Goal: Transaction & Acquisition: Purchase product/service

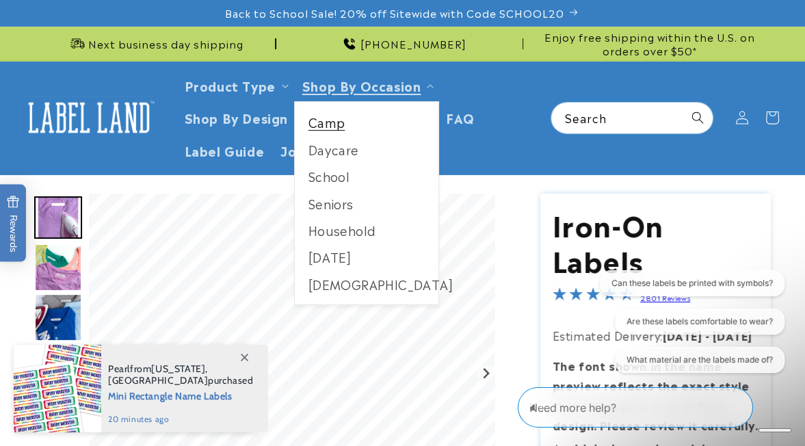
click at [356, 135] on link "Camp" at bounding box center [367, 122] width 144 height 27
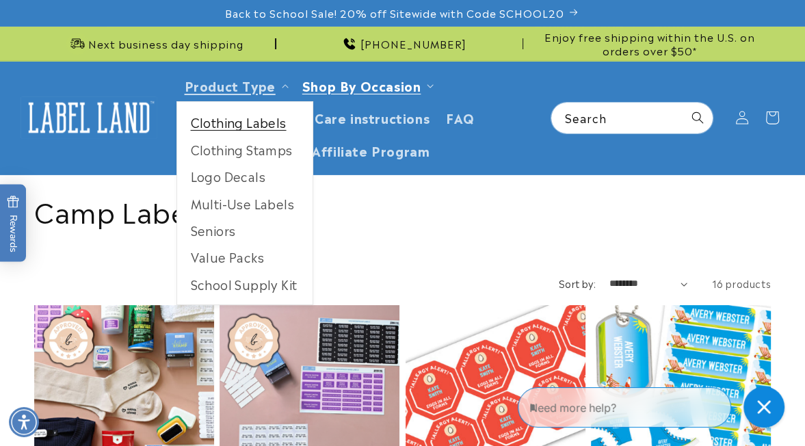
click at [289, 135] on link "Clothing Labels" at bounding box center [244, 122] width 135 height 27
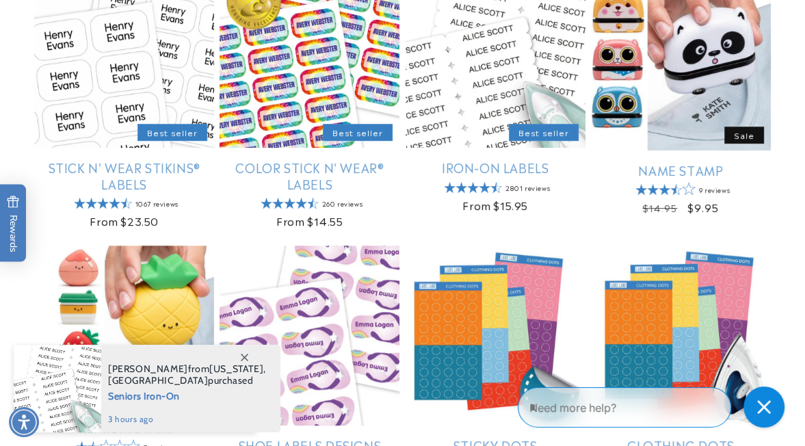
scroll to position [365, 0]
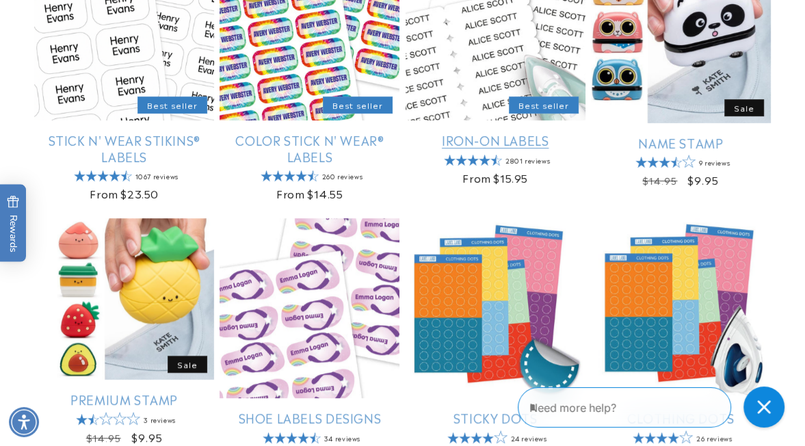
click at [498, 148] on link "Iron-On Labels" at bounding box center [496, 140] width 180 height 16
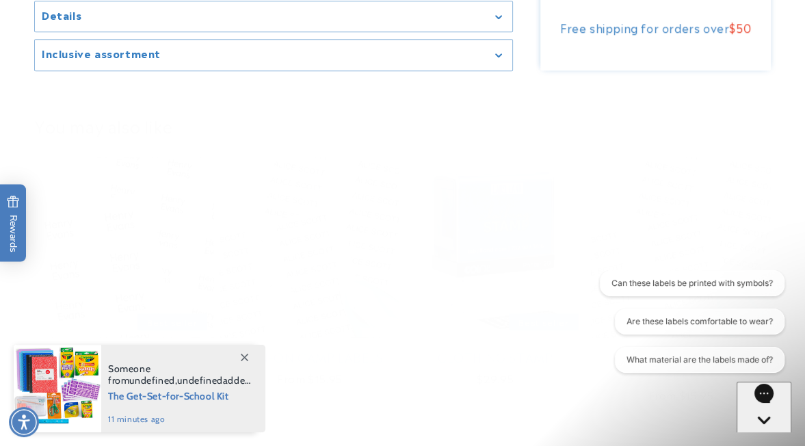
scroll to position [1075, 0]
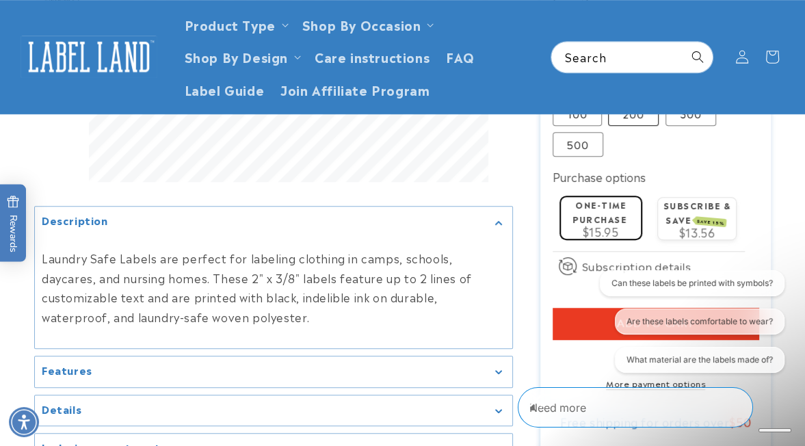
scroll to position [697, 0]
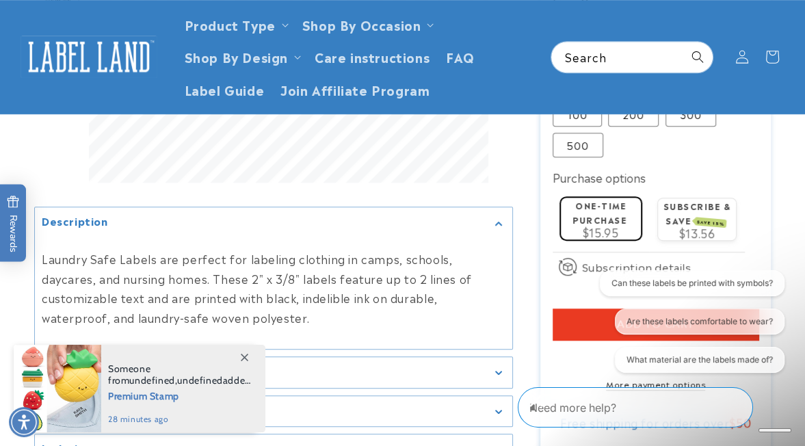
click at [642, 43] on input "Line 2" at bounding box center [656, 29] width 207 height 27
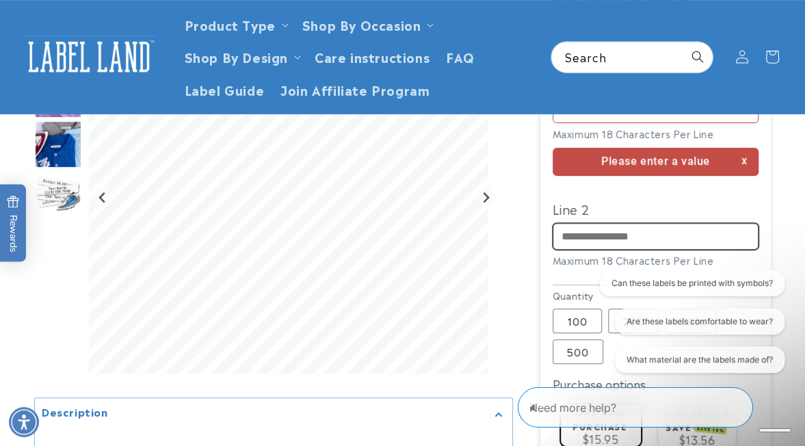
scroll to position [486, 0]
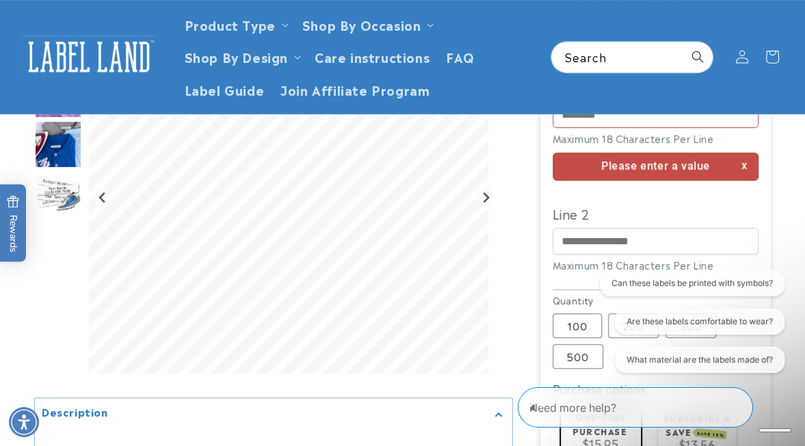
click at [594, 317] on div "Can these labels be printed with symbols? Are these labels comfortable to wear?…" at bounding box center [690, 324] width 200 height 108
click at [577, 128] on input "Line 1" at bounding box center [656, 114] width 207 height 27
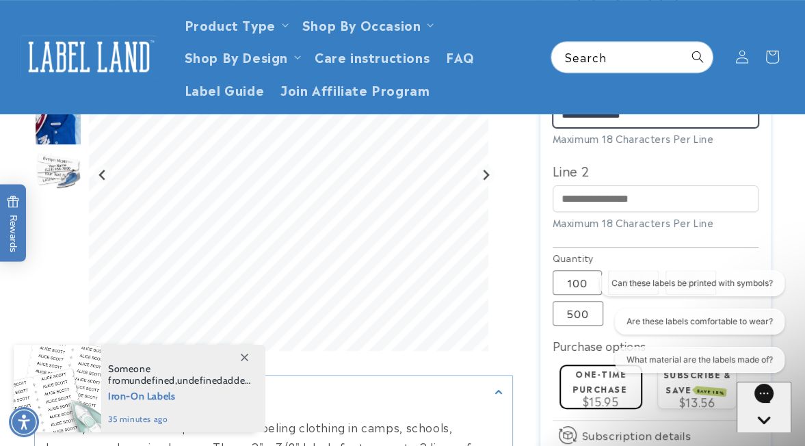
click at [587, 128] on input "**********" at bounding box center [656, 114] width 207 height 27
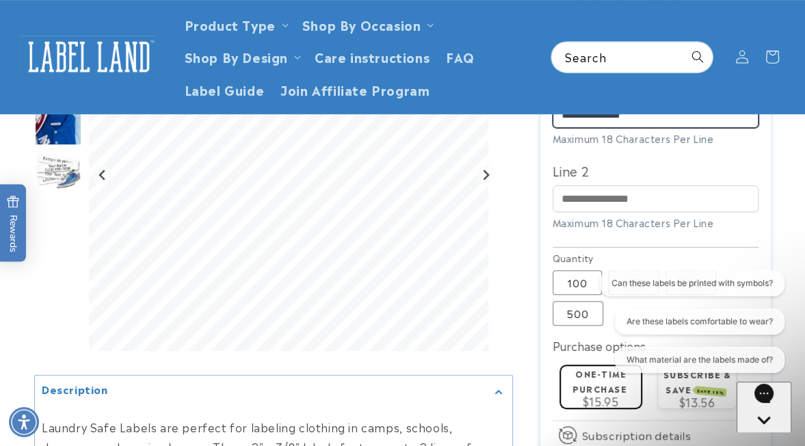
type input "**********"
click at [777, 181] on div at bounding box center [402, 170] width 805 height 925
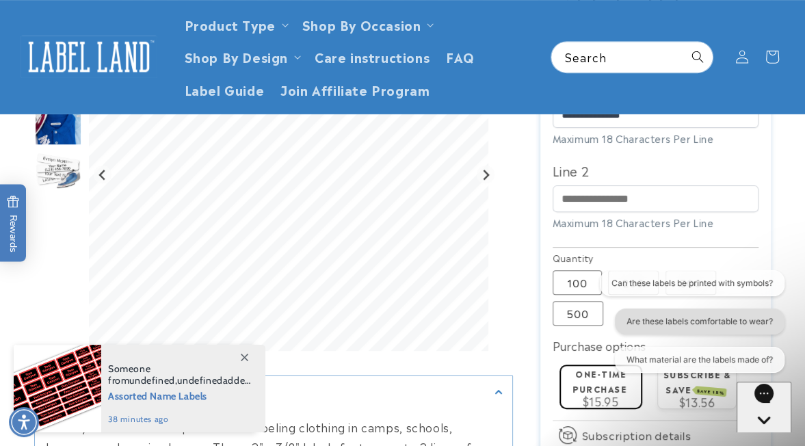
click at [644, 324] on button "Are these labels comfortable to wear?" at bounding box center [699, 321] width 170 height 26
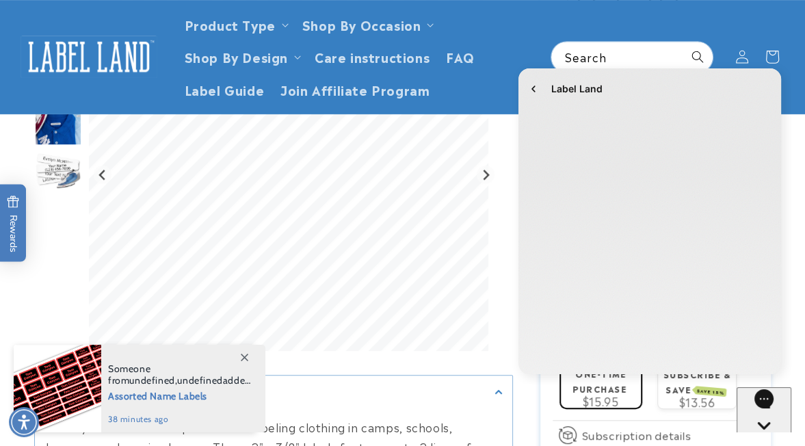
scroll to position [0, 0]
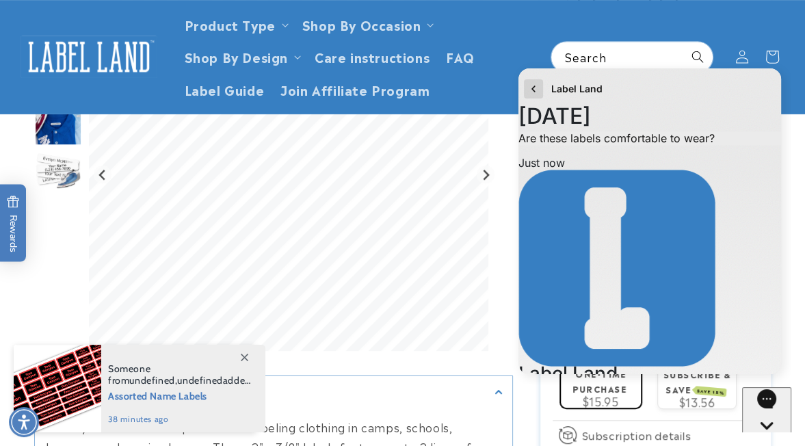
click at [538, 94] on icon "go to home page" at bounding box center [534, 89] width 14 height 16
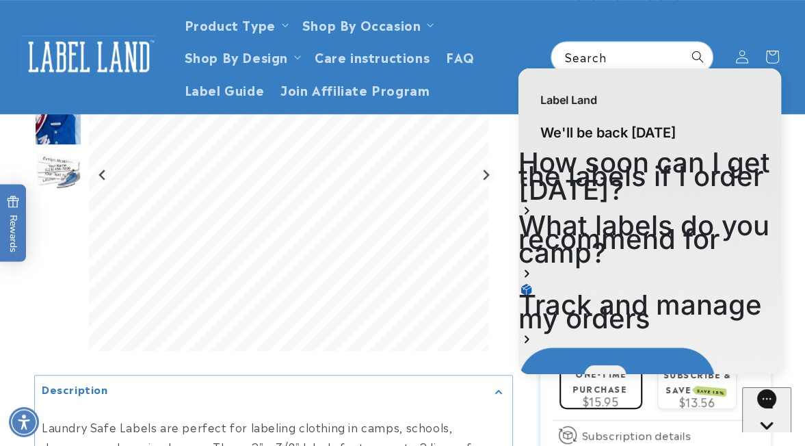
click at [650, 176] on h1 "How soon can I get the labels if I order [DATE]?" at bounding box center [649, 176] width 263 height 41
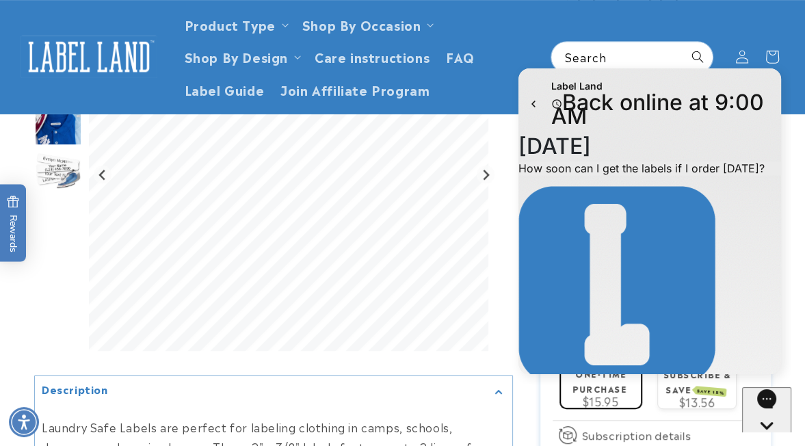
scroll to position [321, 0]
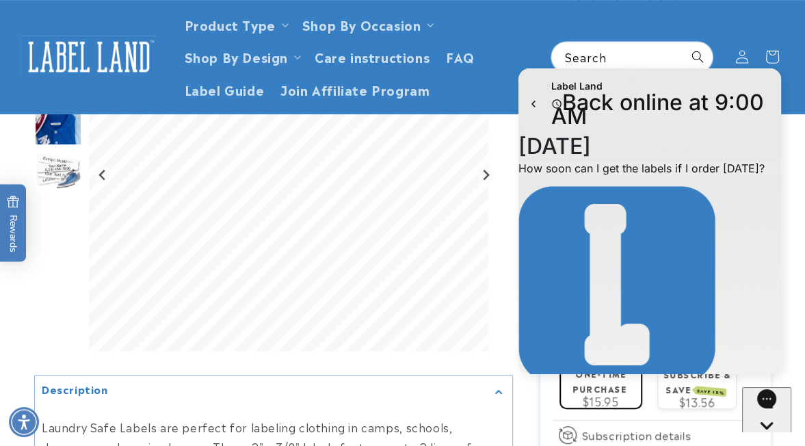
scroll to position [263, 0]
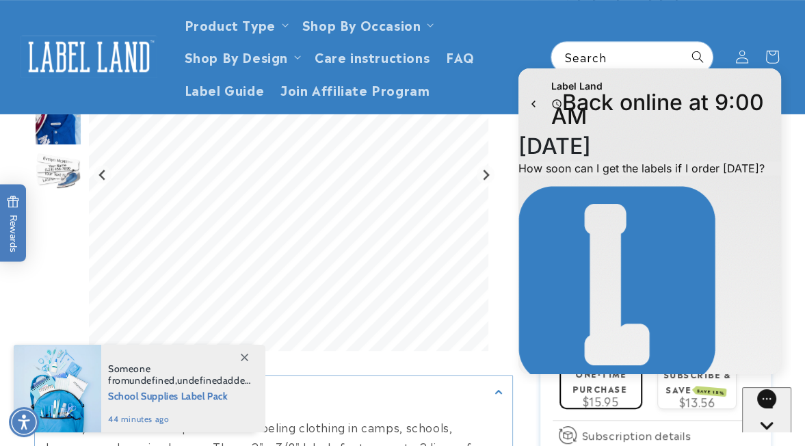
drag, startPoint x: 144, startPoint y: 285, endPoint x: 498, endPoint y: 345, distance: 359.4
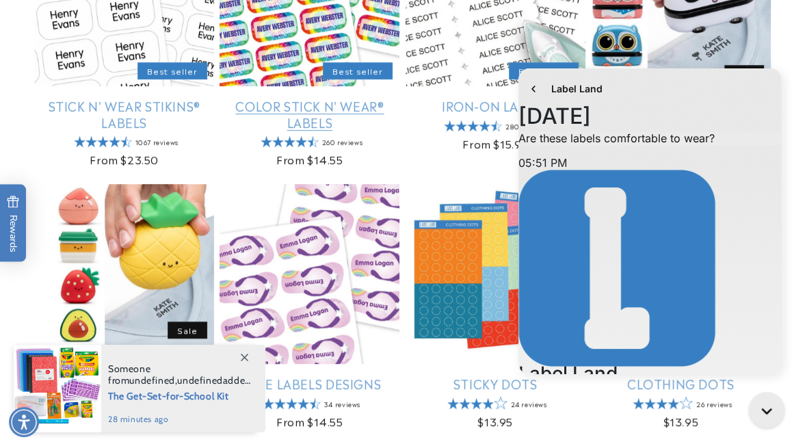
scroll to position [365, 0]
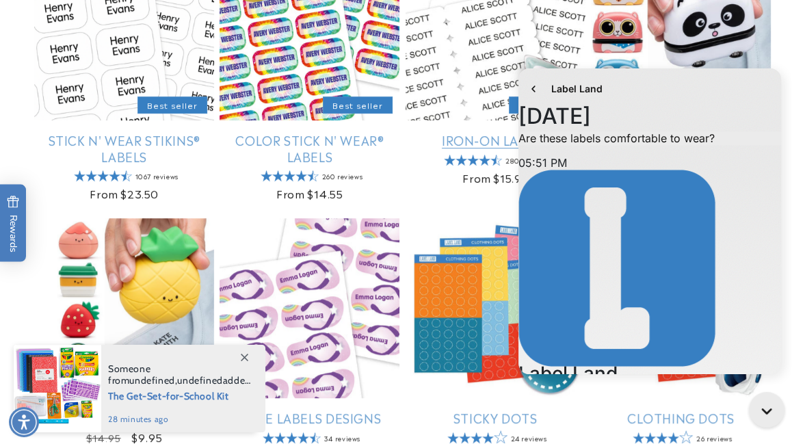
click at [471, 148] on link "Iron-On Labels" at bounding box center [496, 140] width 180 height 16
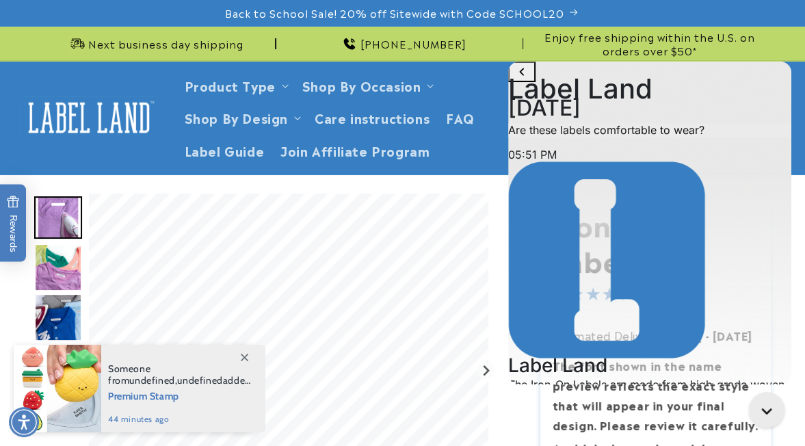
scroll to position [114, 0]
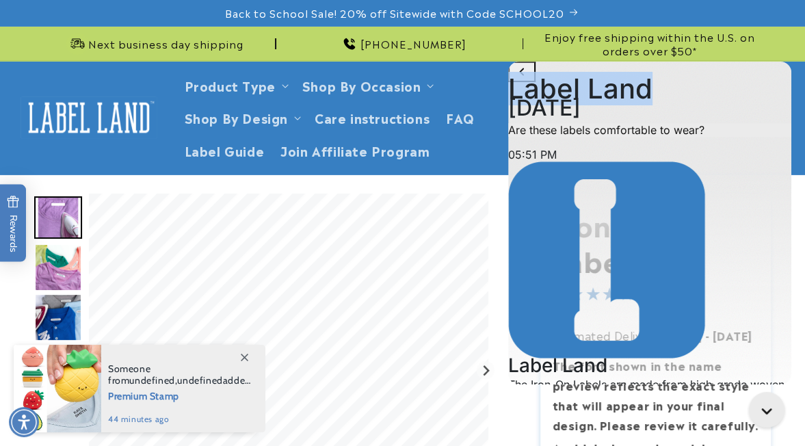
drag, startPoint x: 697, startPoint y: 81, endPoint x: 438, endPoint y: 98, distance: 259.8
click at [508, 98] on html "Label Land History has been fetched August 27 5:51 PM. You said: Are these labe…" at bounding box center [649, 223] width 283 height 323
drag, startPoint x: 438, startPoint y: 98, endPoint x: 626, endPoint y: 87, distance: 188.4
click at [626, 87] on div "Label Land" at bounding box center [649, 79] width 283 height 34
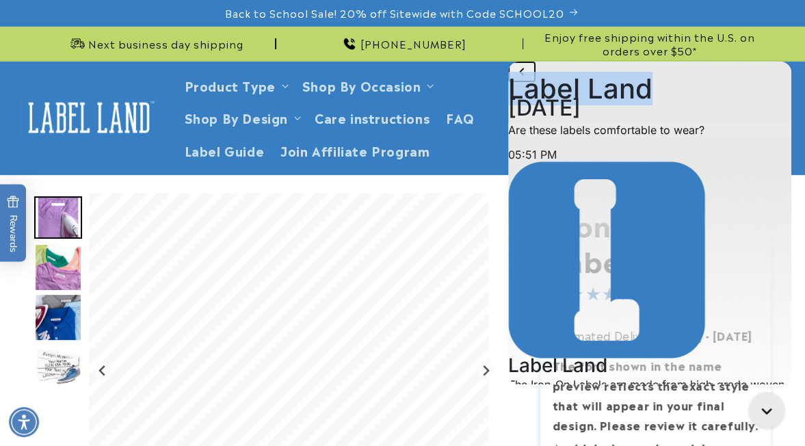
click at [524, 75] on icon "go to home page" at bounding box center [521, 72] width 5 height 8
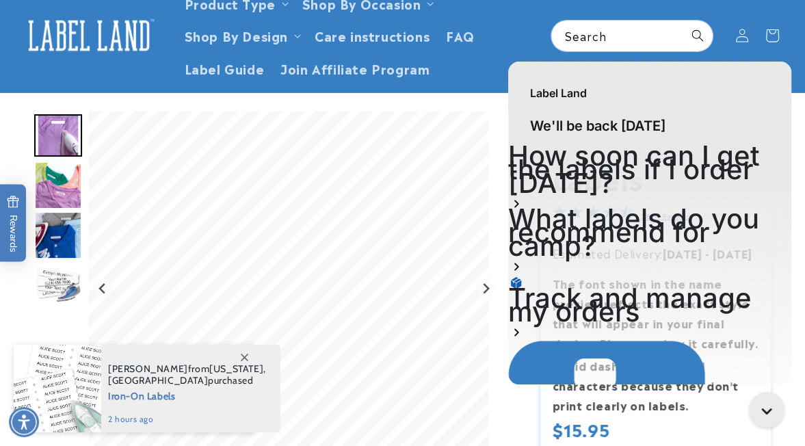
scroll to position [88, 0]
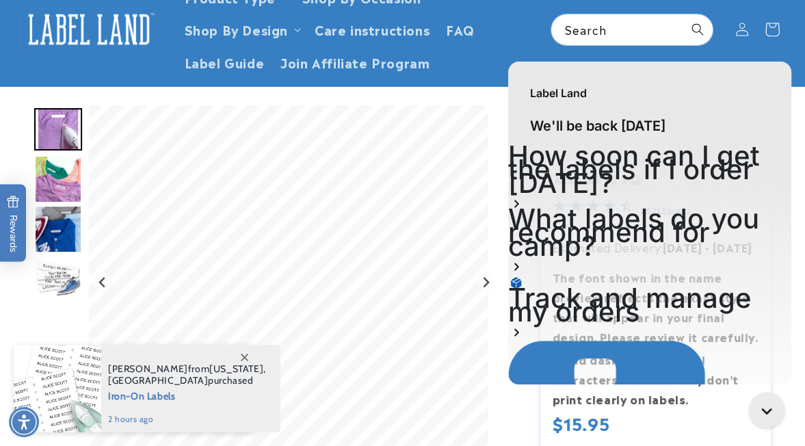
click at [765, 46] on icon at bounding box center [772, 30] width 32 height 32
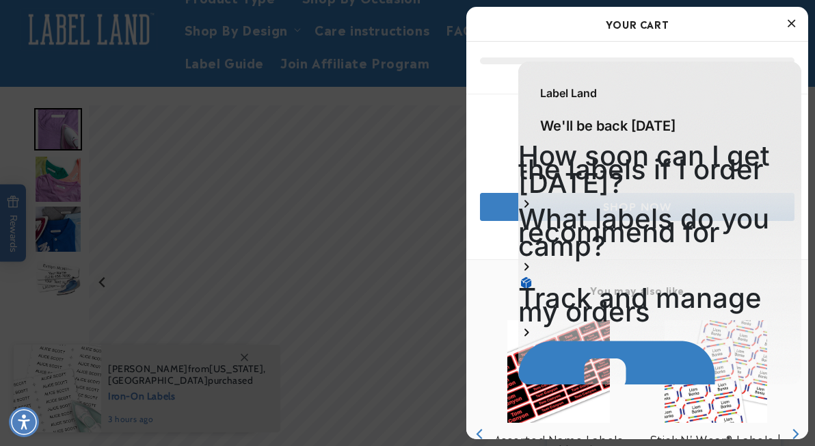
click at [791, 24] on icon "Close Cart" at bounding box center [792, 23] width 8 height 12
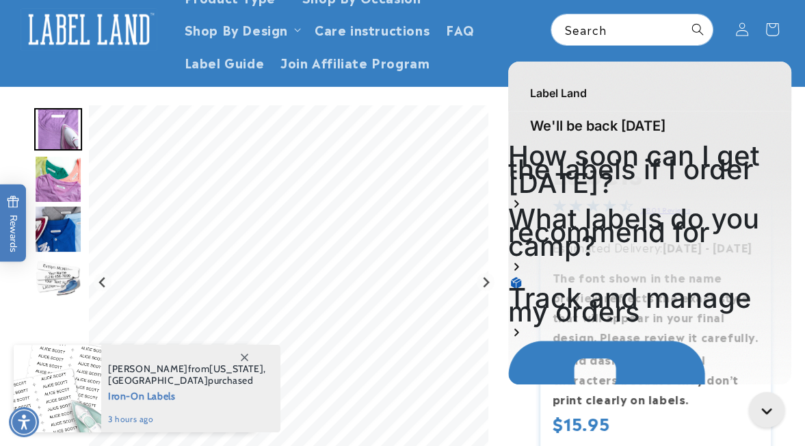
click at [243, 356] on icon at bounding box center [245, 358] width 8 height 8
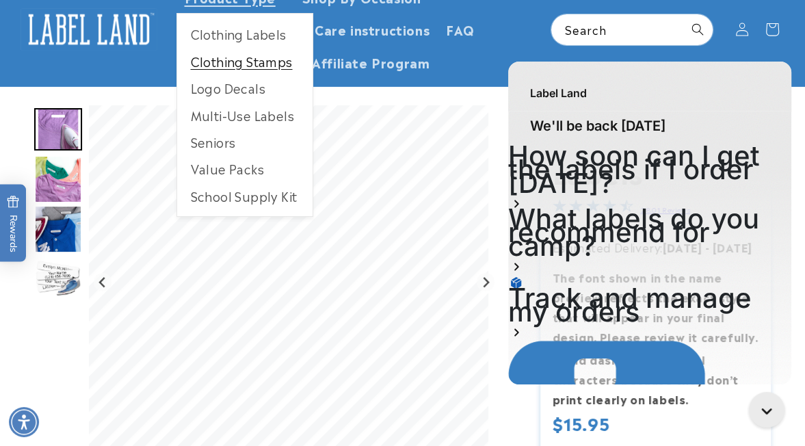
click at [290, 75] on link "Clothing Stamps" at bounding box center [244, 61] width 135 height 27
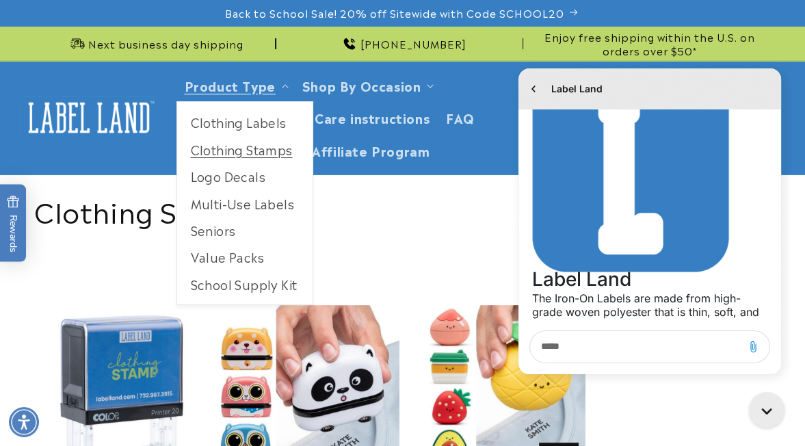
scroll to position [114, 0]
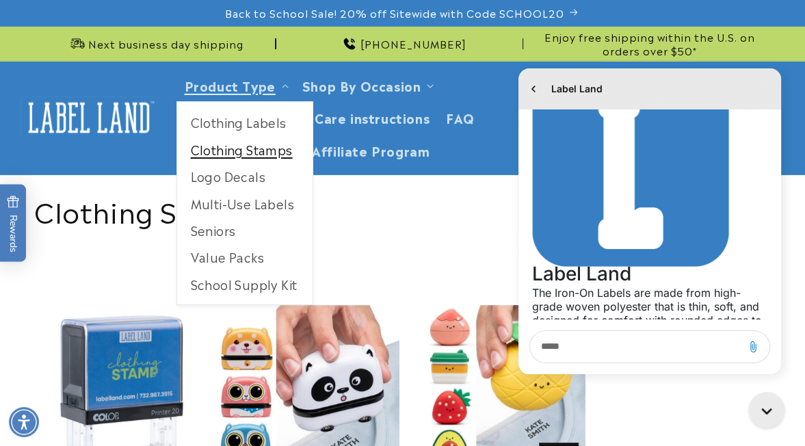
click at [297, 163] on link "Clothing Stamps" at bounding box center [244, 149] width 135 height 27
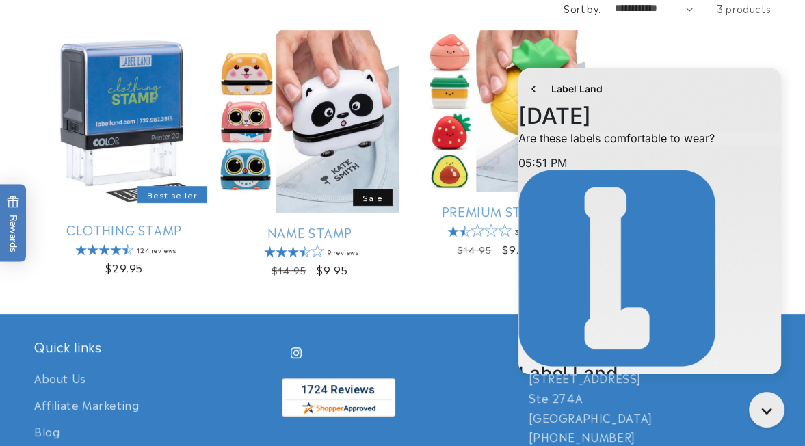
scroll to position [278, 0]
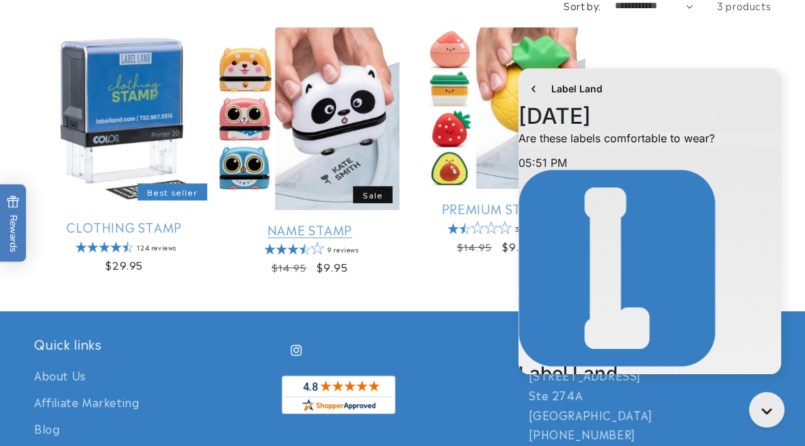
click at [321, 222] on link "Name Stamp" at bounding box center [310, 230] width 180 height 16
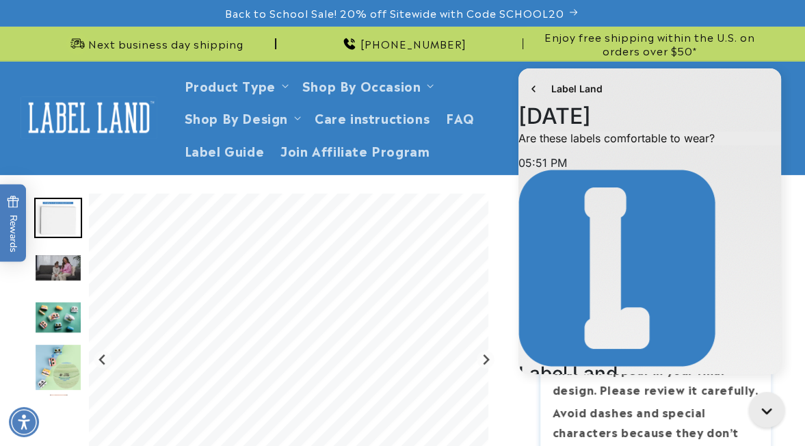
scroll to position [114, 0]
click at [584, 310] on p "Estimated Delivery: [DATE] - [DATE]" at bounding box center [656, 300] width 207 height 20
click at [766, 417] on icon "Gorgias live chat" at bounding box center [769, 412] width 15 height 15
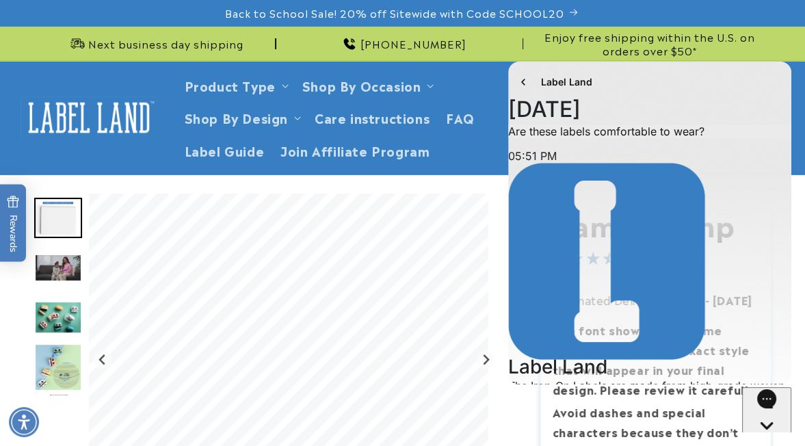
click at [791, 417] on button "Chat with us" at bounding box center [766, 438] width 49 height 102
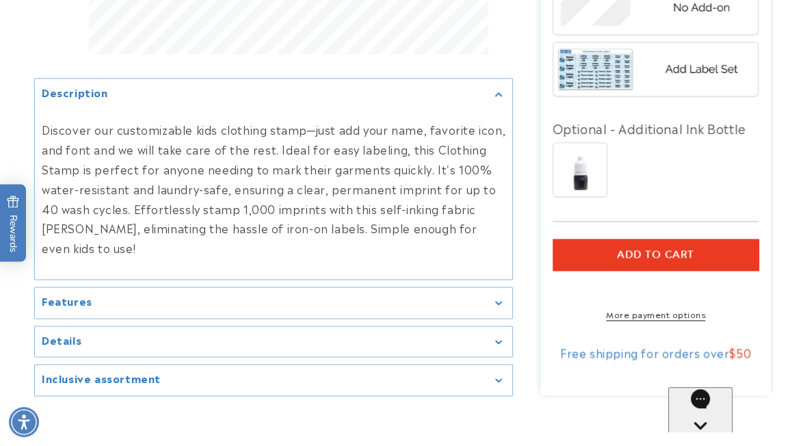
scroll to position [1263, 0]
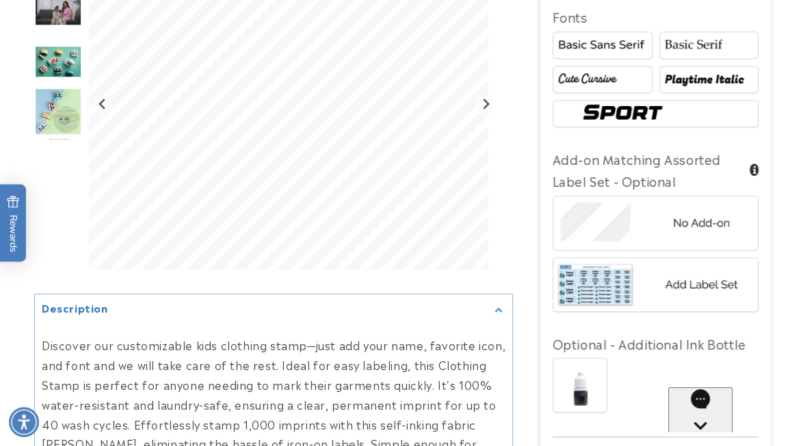
scroll to position [1050, 0]
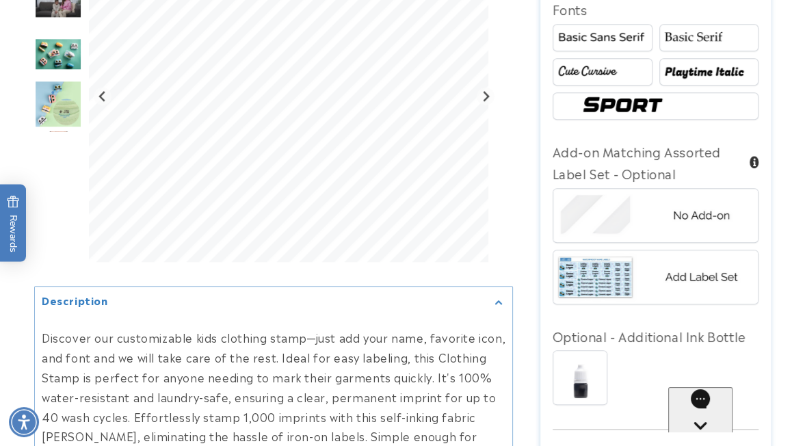
type input "*"
type input "****"
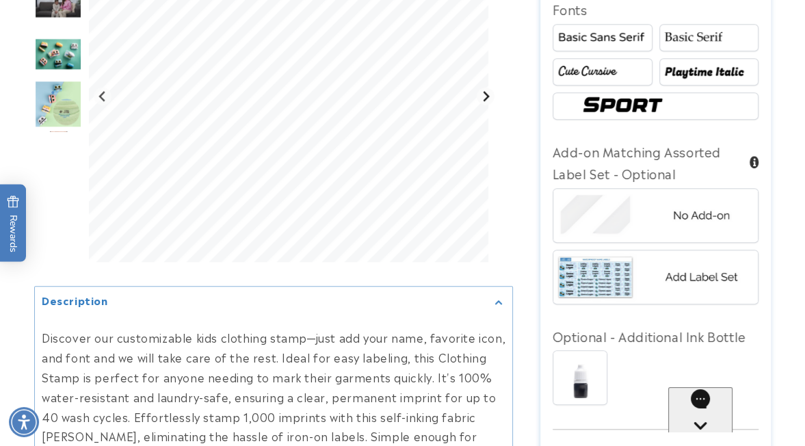
type input "*********"
click at [484, 101] on icon "Next slide" at bounding box center [487, 96] width 6 height 10
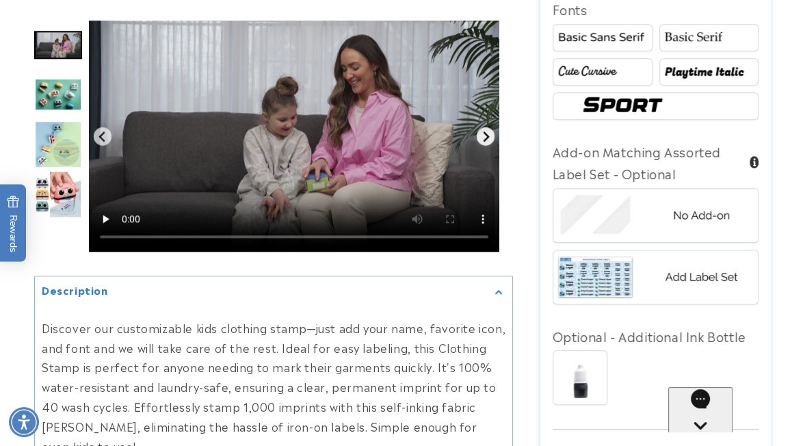
click at [480, 135] on icon "Next slide" at bounding box center [485, 136] width 11 height 11
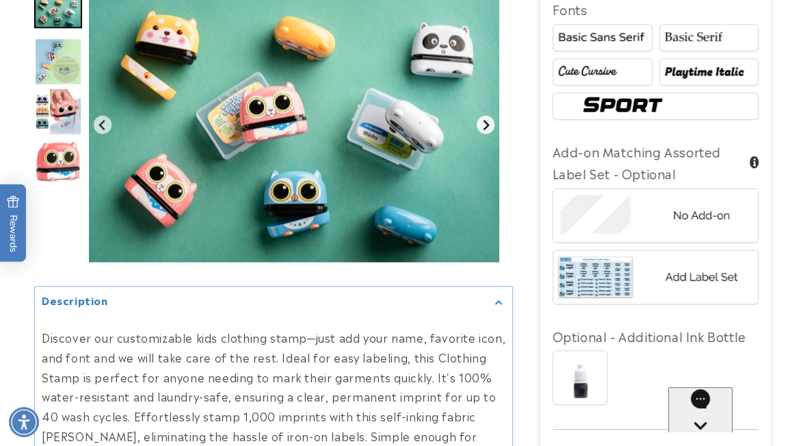
click at [484, 130] on icon "Next slide" at bounding box center [487, 125] width 6 height 10
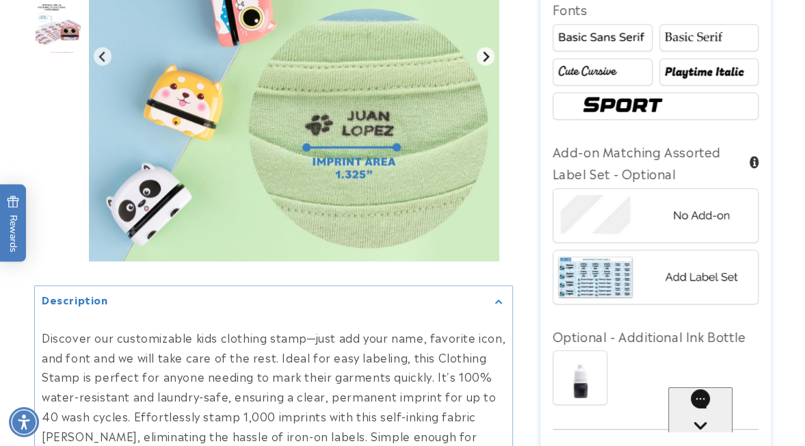
click at [479, 156] on img "Gallery Viewer" at bounding box center [294, 57] width 410 height 410
click at [484, 62] on icon "Next slide" at bounding box center [485, 56] width 11 height 11
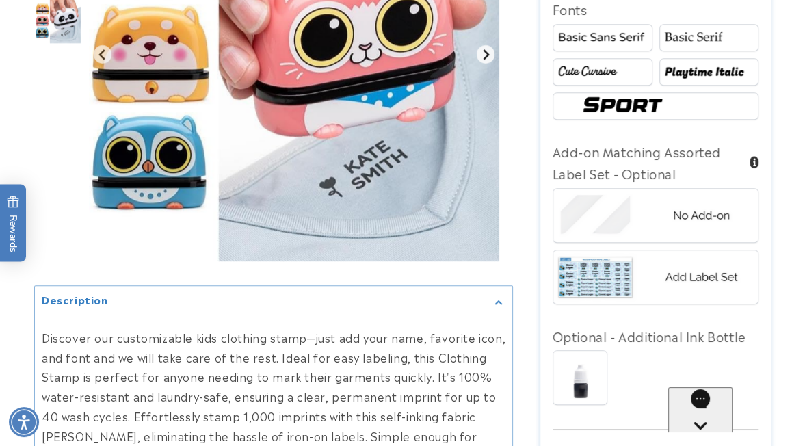
click at [484, 60] on icon "Next slide" at bounding box center [487, 54] width 6 height 10
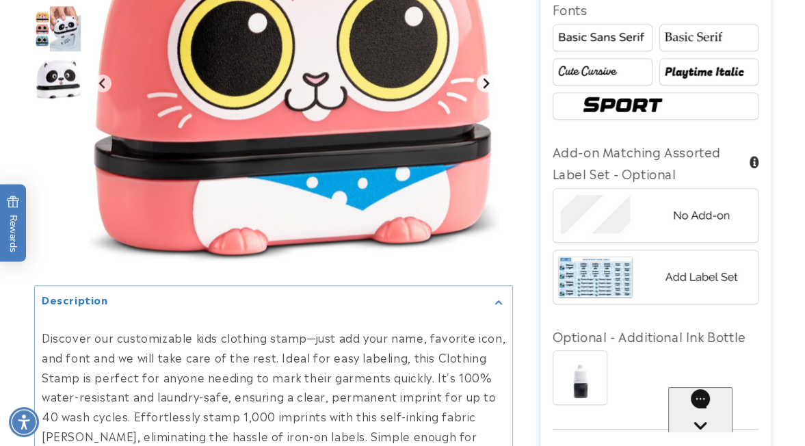
click at [480, 89] on icon "Next slide" at bounding box center [485, 83] width 11 height 11
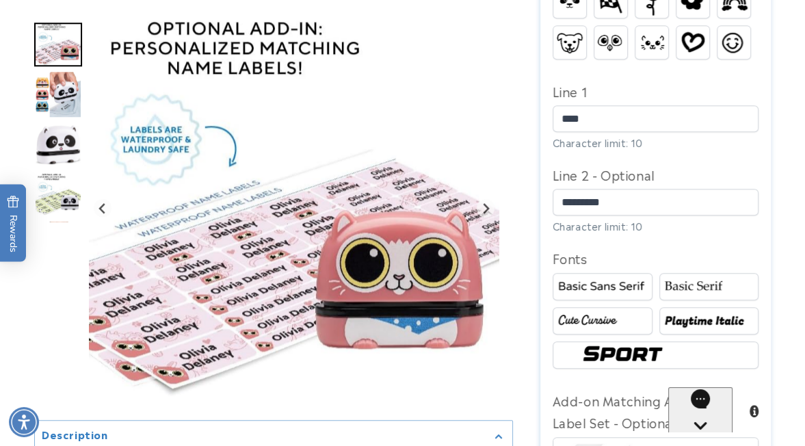
scroll to position [811, 0]
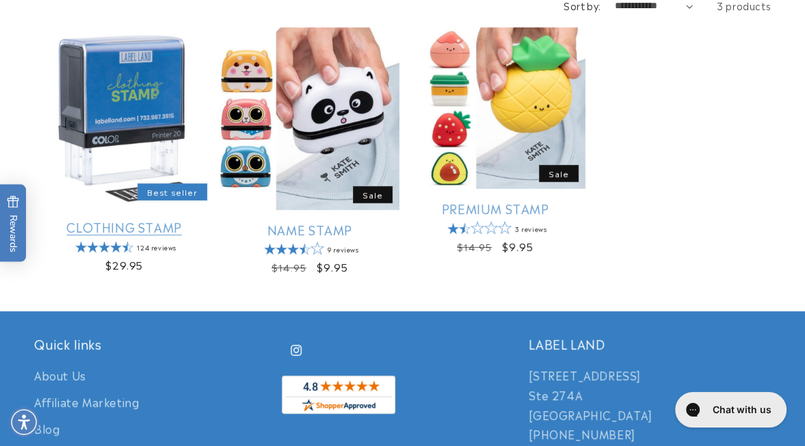
click at [157, 235] on link "Clothing Stamp" at bounding box center [124, 227] width 180 height 16
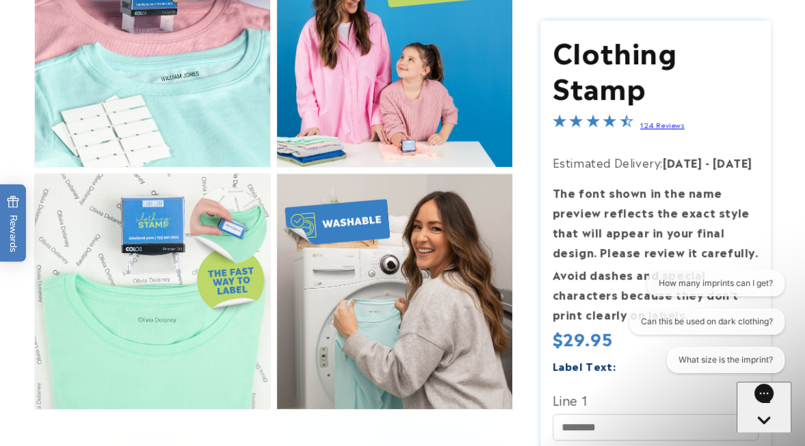
scroll to position [620, 0]
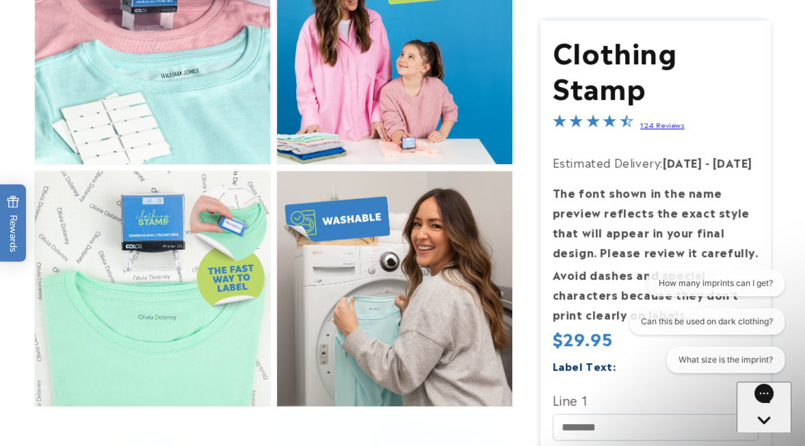
click at [35, 164] on button "Open media 2 in modal" at bounding box center [35, 164] width 0 height 0
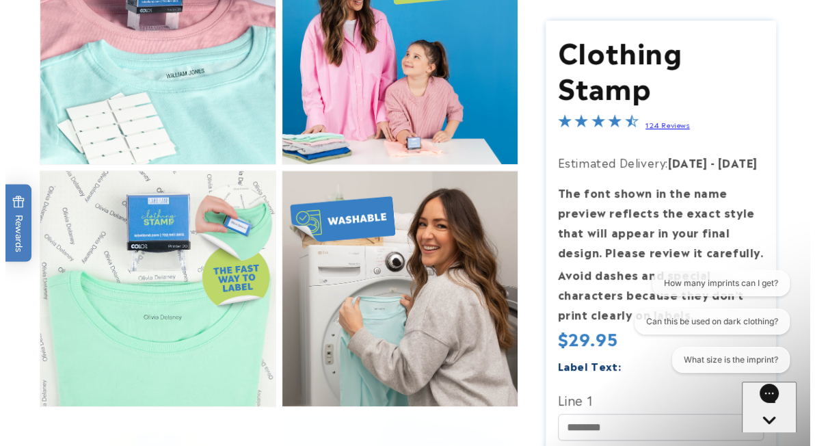
scroll to position [646, 0]
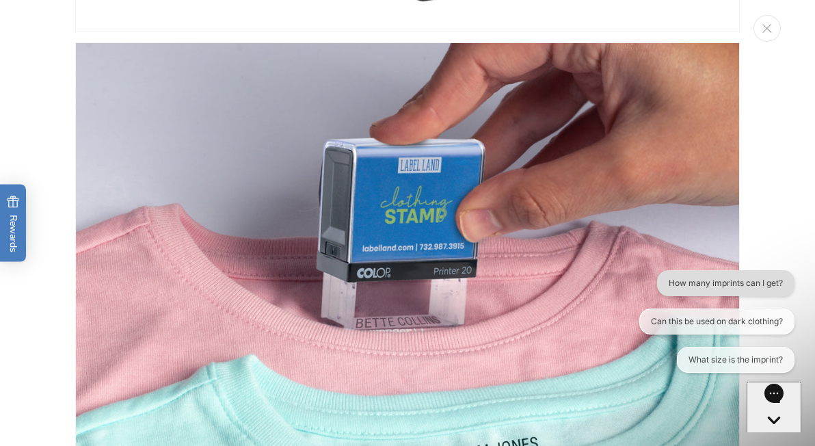
click at [709, 287] on button "How many imprints can I get?" at bounding box center [725, 283] width 137 height 26
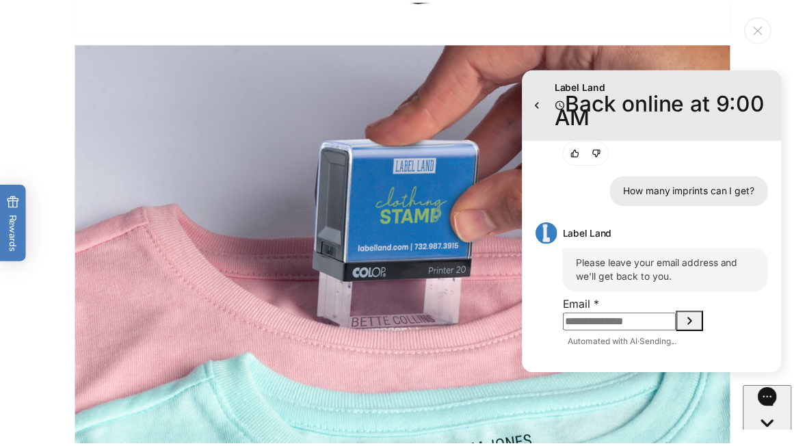
scroll to position [309, 0]
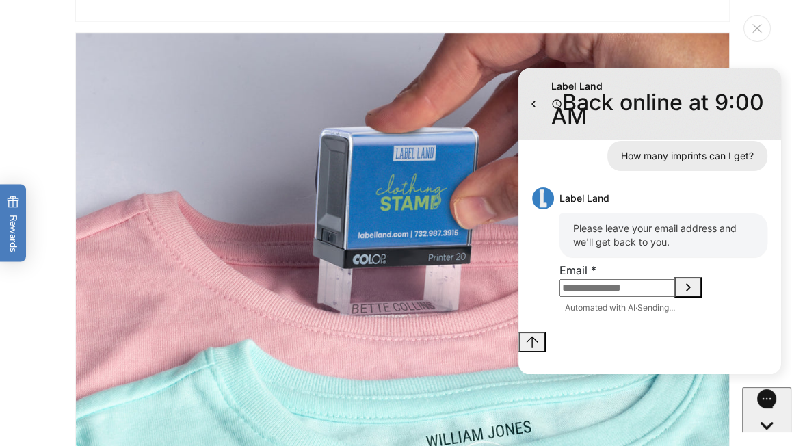
scroll to position [636, 0]
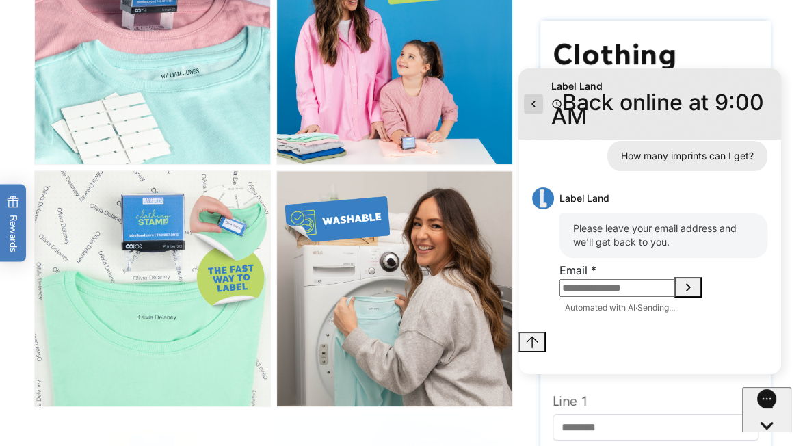
click at [534, 96] on icon "go to home page" at bounding box center [534, 104] width 14 height 16
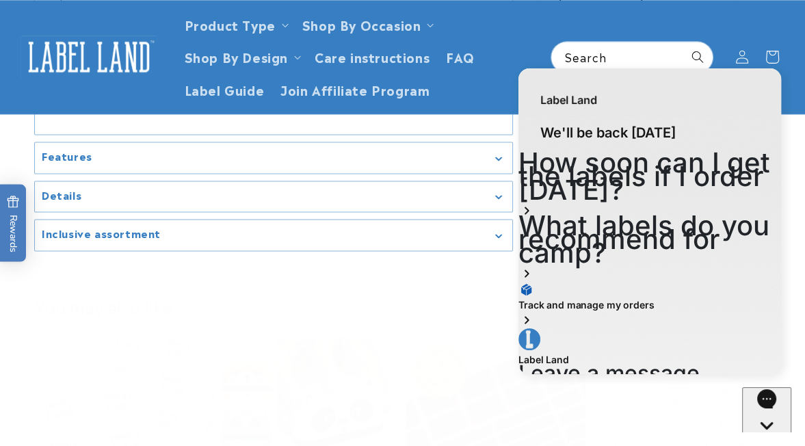
scroll to position [1376, 0]
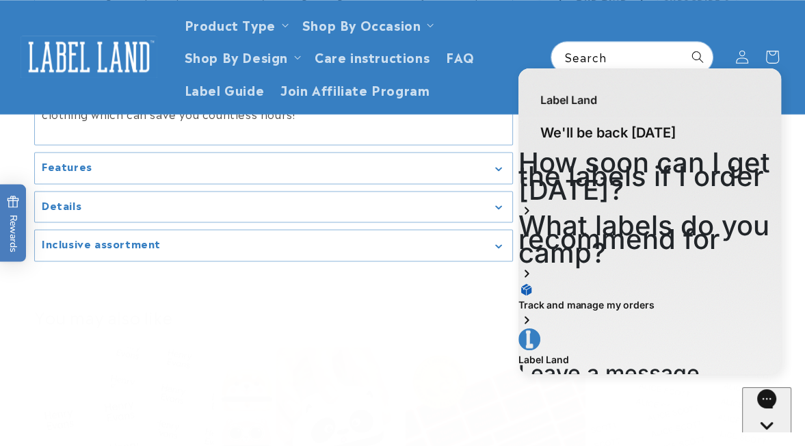
click at [496, 170] on icon "Gallery Viewer" at bounding box center [499, 168] width 6 height 3
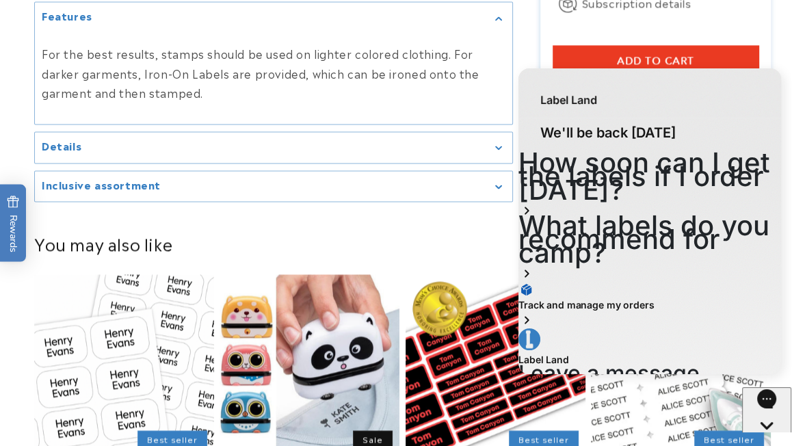
scroll to position [1553, 0]
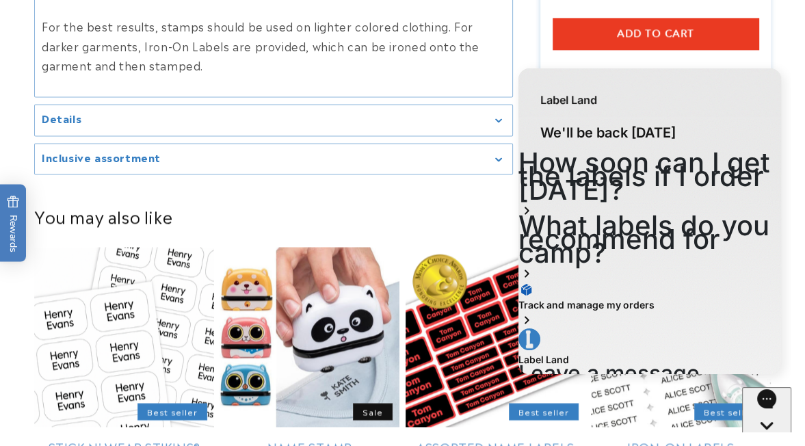
click at [487, 125] on div "Details" at bounding box center [274, 120] width 464 height 10
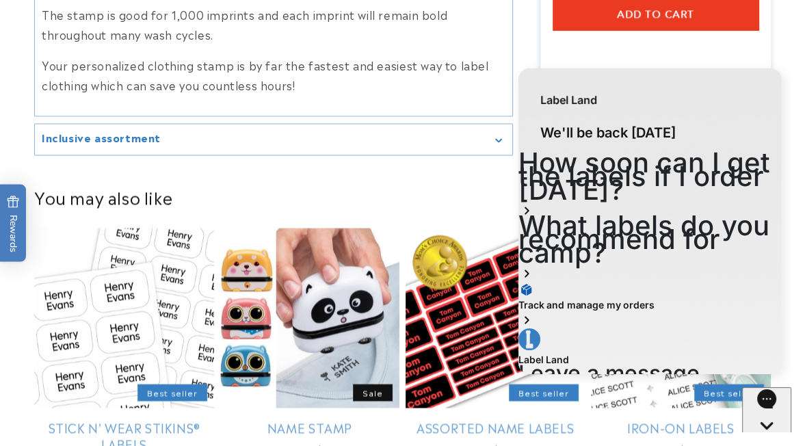
scroll to position [1772, 0]
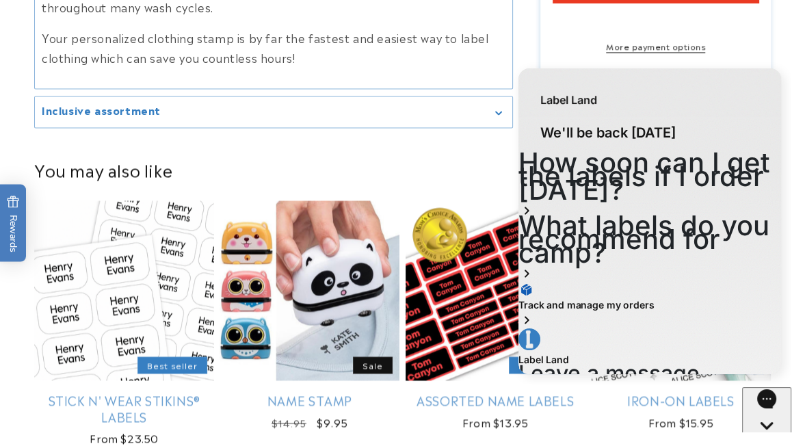
click at [496, 114] on icon "Gallery Viewer" at bounding box center [499, 112] width 6 height 3
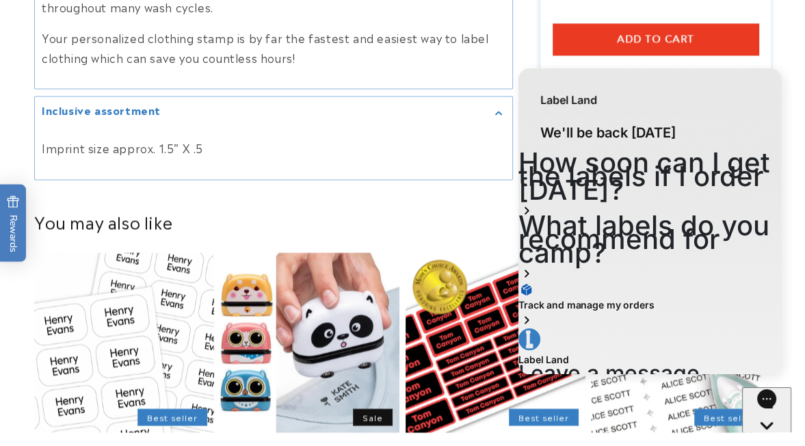
click at [492, 117] on div "Inclusive assortment" at bounding box center [274, 112] width 464 height 10
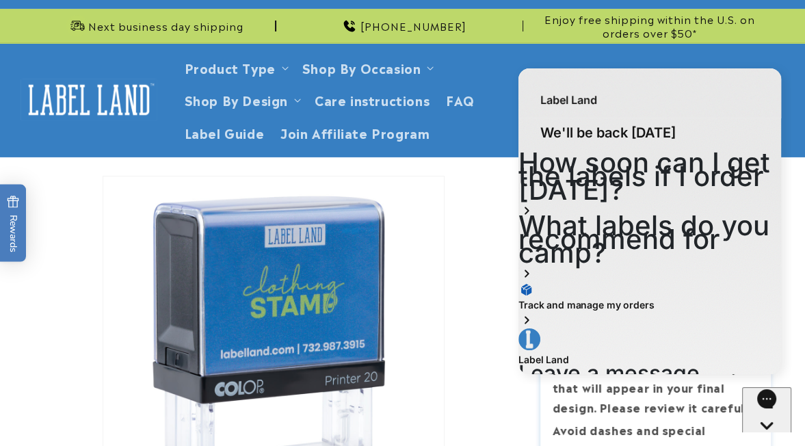
scroll to position [0, 0]
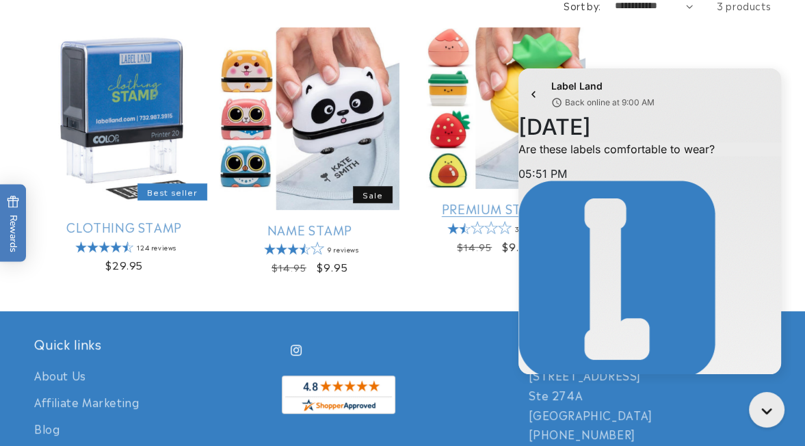
scroll to position [268, 0]
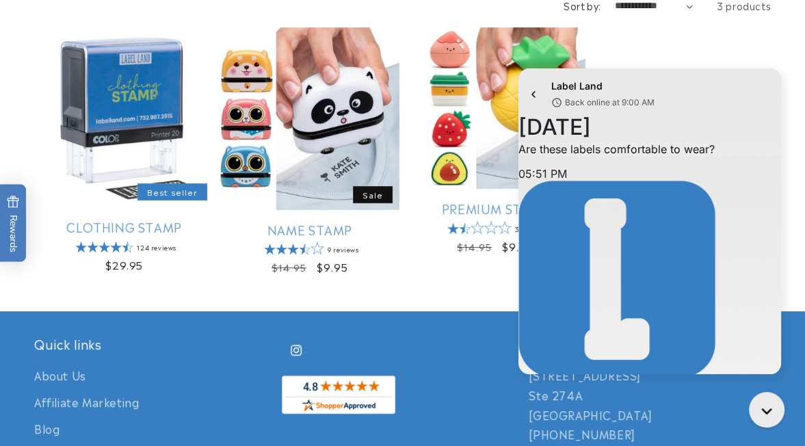
click at [770, 78] on div "Label Land Back online at 9:00 AM" at bounding box center [649, 94] width 263 height 52
click at [536, 96] on icon "go to home page" at bounding box center [534, 94] width 14 height 16
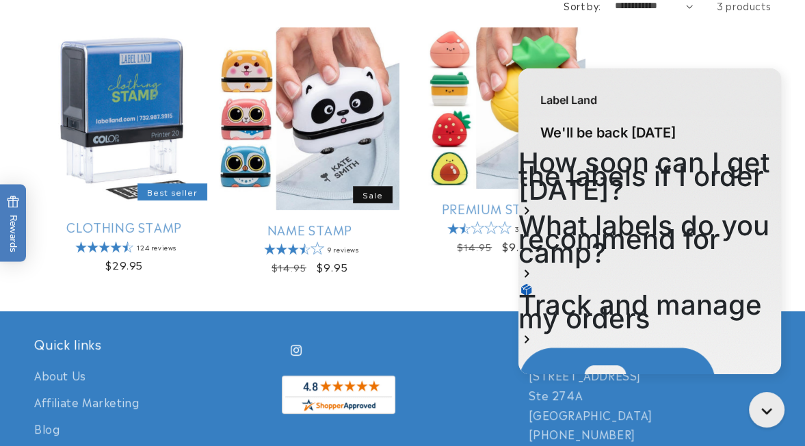
click at [758, 55] on body "Skip to content Back to School Sale! 20% off Sitewide with Code SCHOOL20 Next b…" at bounding box center [402, 297] width 805 height 1150
click at [775, 80] on div "Label Land" at bounding box center [649, 92] width 263 height 49
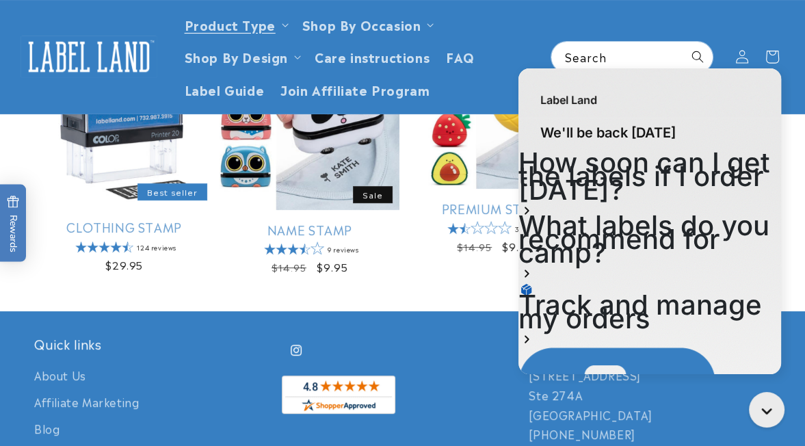
scroll to position [0, 0]
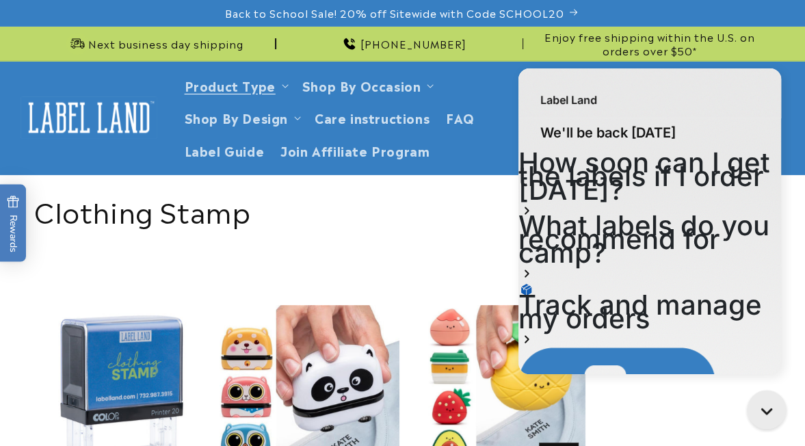
click at [766, 410] on icon "Gorgias live chat" at bounding box center [770, 413] width 14 height 14
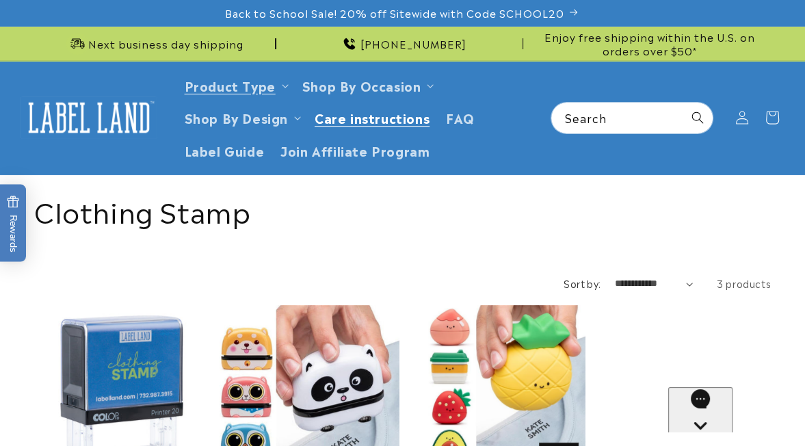
click at [423, 125] on span "Care instructions" at bounding box center [372, 117] width 115 height 16
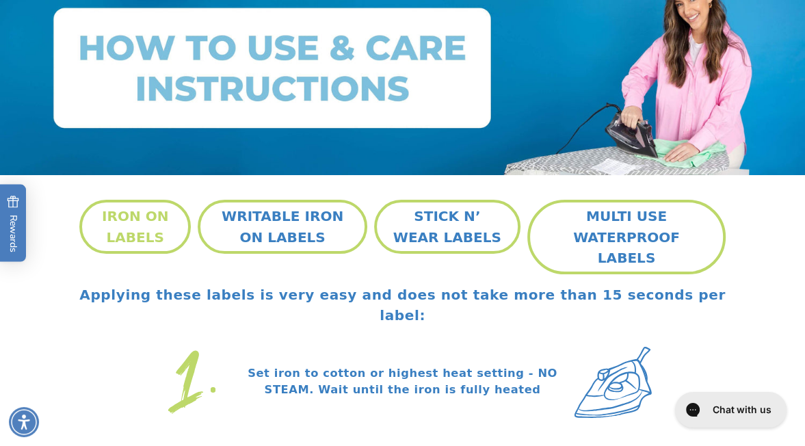
scroll to position [213, 0]
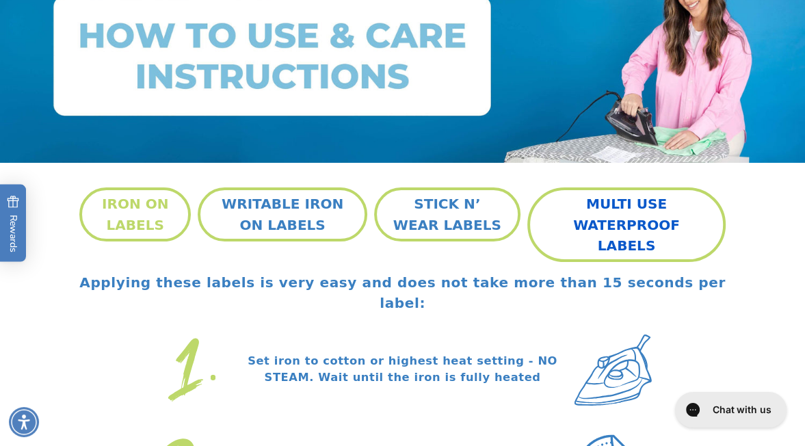
click at [653, 261] on button "MULTI USE WATERPROOF LABELS" at bounding box center [626, 224] width 198 height 74
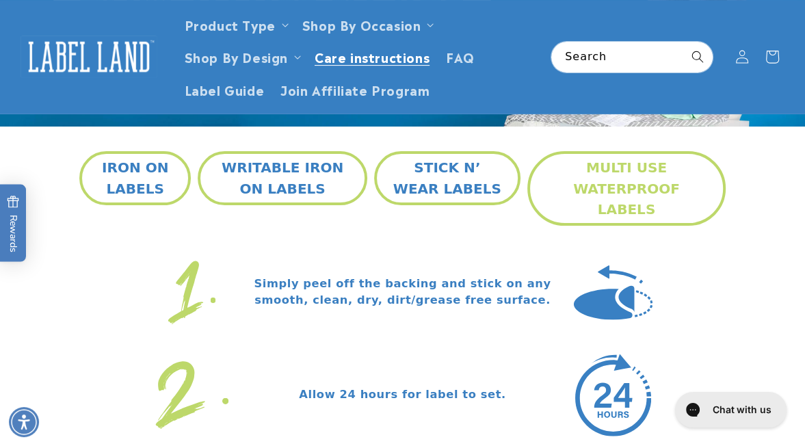
scroll to position [186, 0]
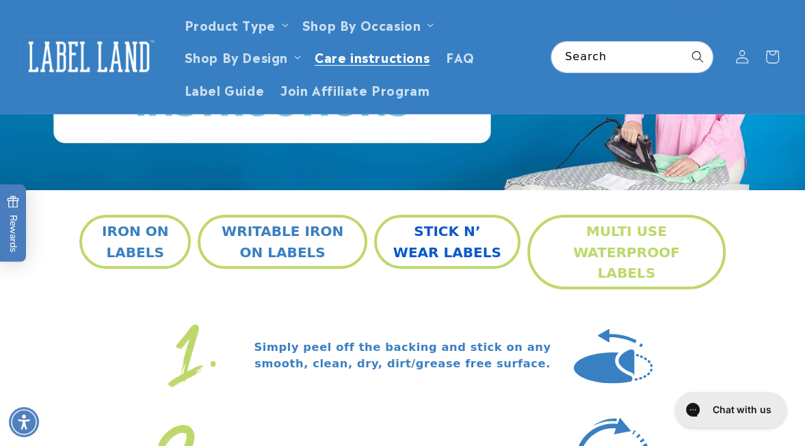
click at [432, 268] on button "STICK N’ WEAR LABELS" at bounding box center [447, 241] width 146 height 53
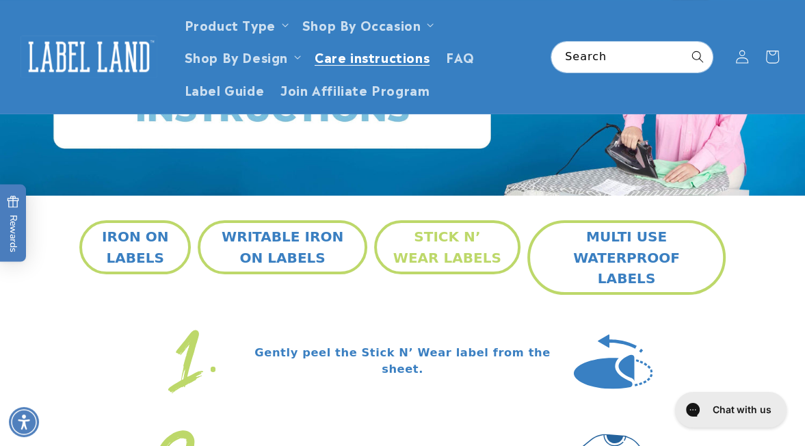
scroll to position [183, 0]
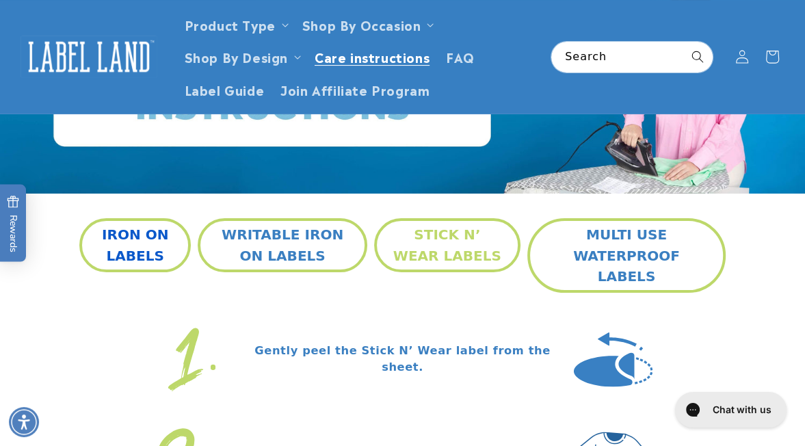
click at [150, 272] on button "IRON ON LABELS" at bounding box center [134, 244] width 111 height 53
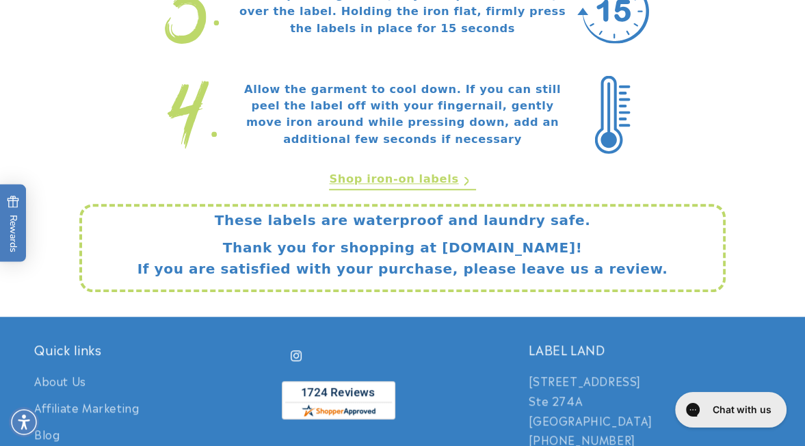
scroll to position [778, 0]
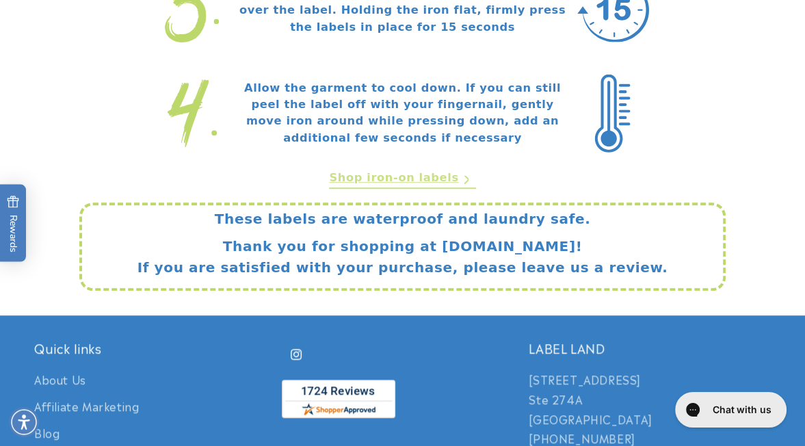
click at [397, 189] on link "Shop iron-on labels" at bounding box center [402, 179] width 146 height 19
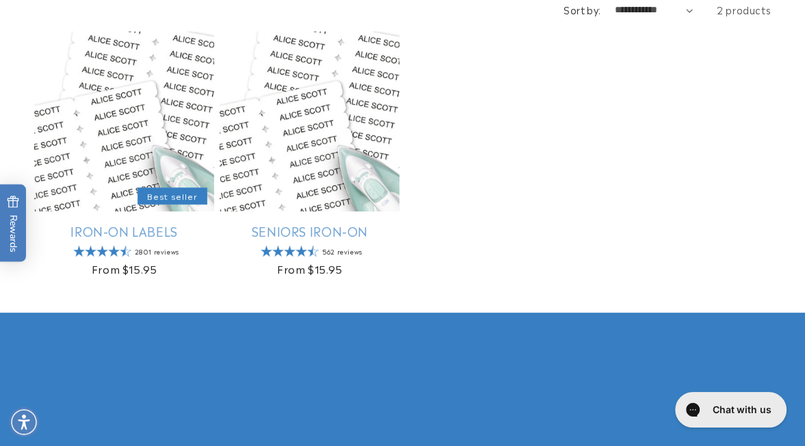
scroll to position [276, 0]
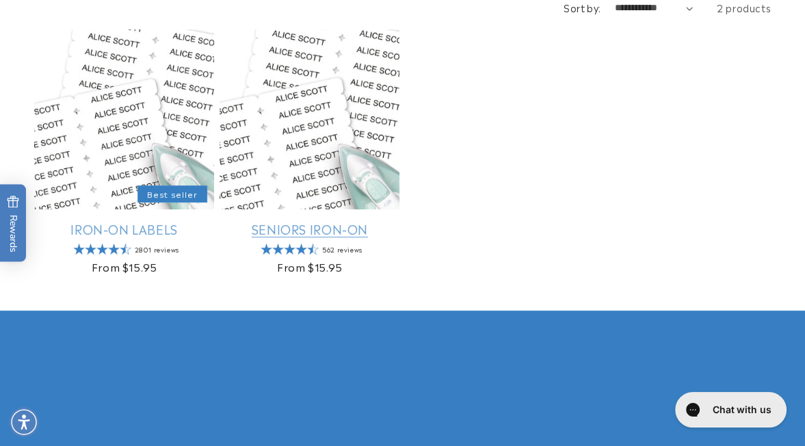
click at [268, 237] on link "Seniors Iron-On" at bounding box center [310, 229] width 180 height 16
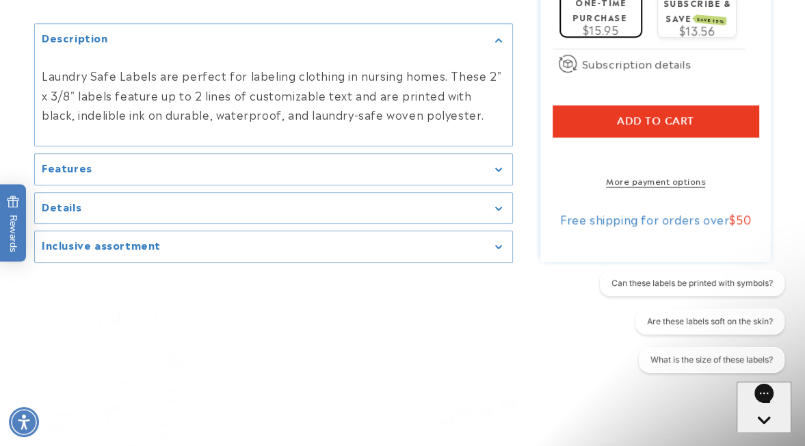
scroll to position [985, 0]
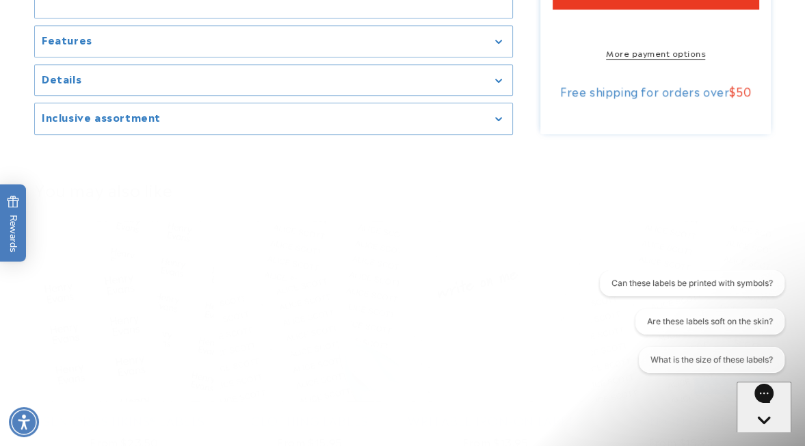
click at [495, 44] on icon "Gallery Viewer" at bounding box center [498, 42] width 7 height 4
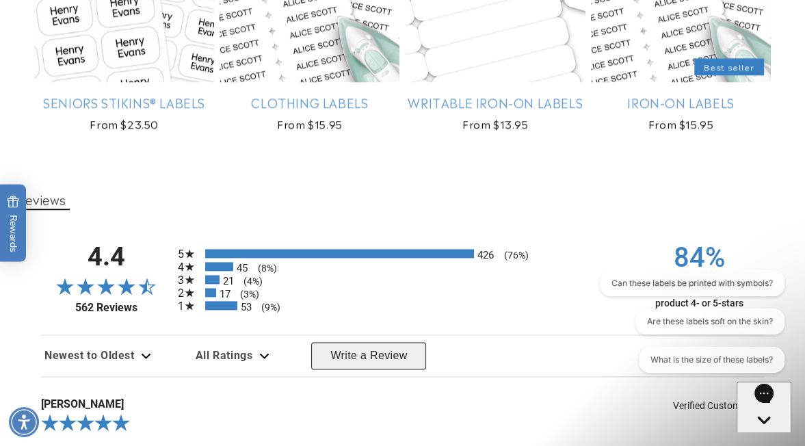
scroll to position [1368, 0]
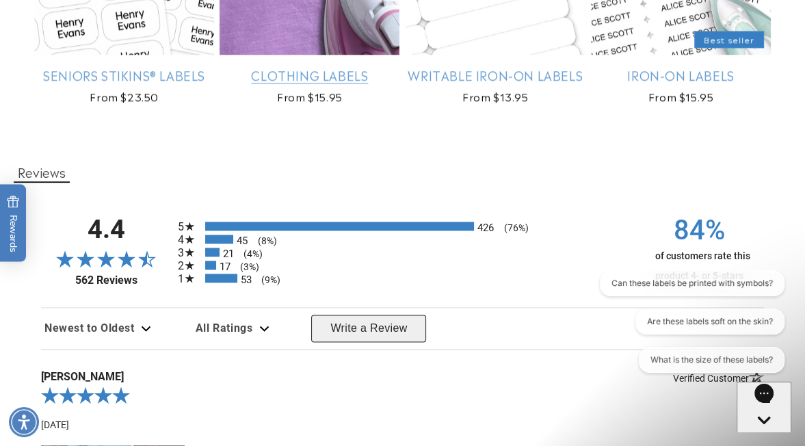
click at [290, 83] on link "Clothing Labels" at bounding box center [310, 75] width 180 height 16
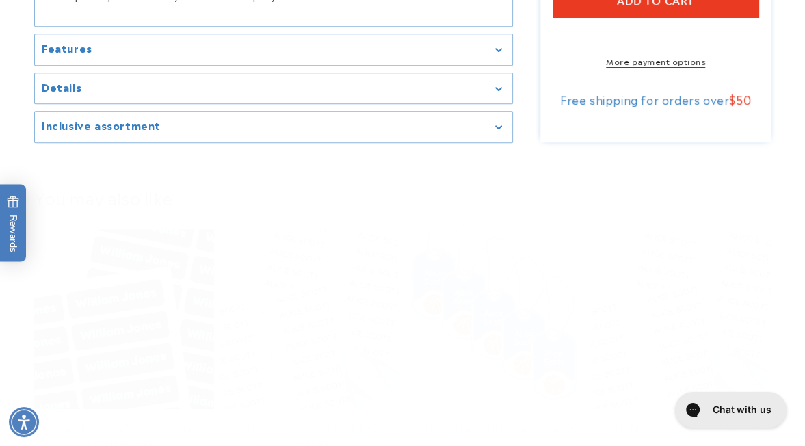
scroll to position [884, 0]
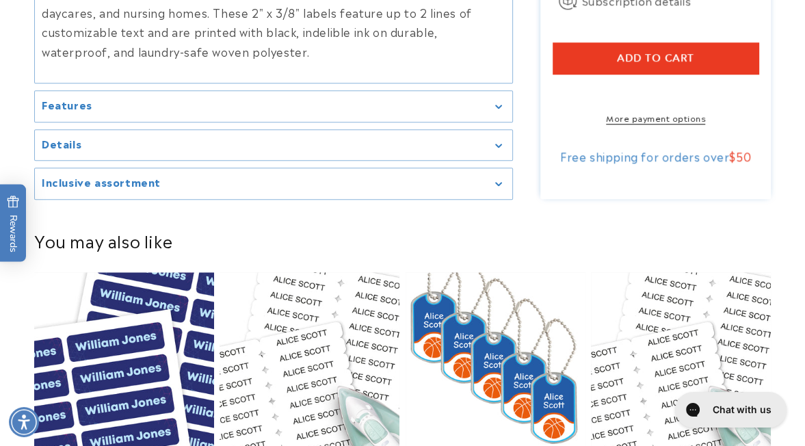
click at [494, 111] on div "Features" at bounding box center [274, 106] width 464 height 10
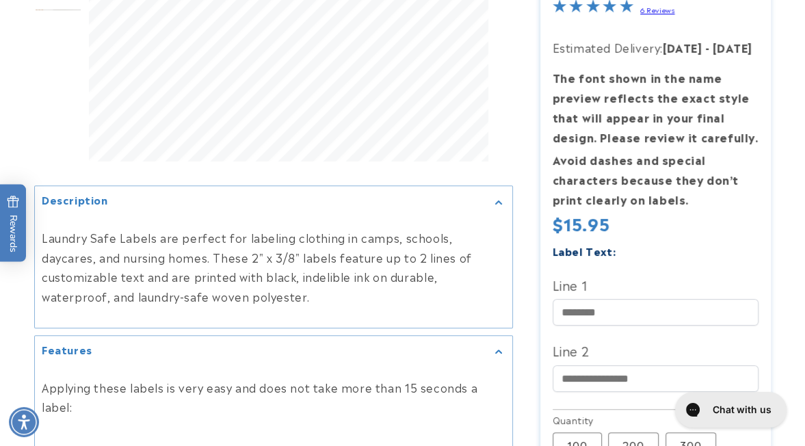
scroll to position [447, 0]
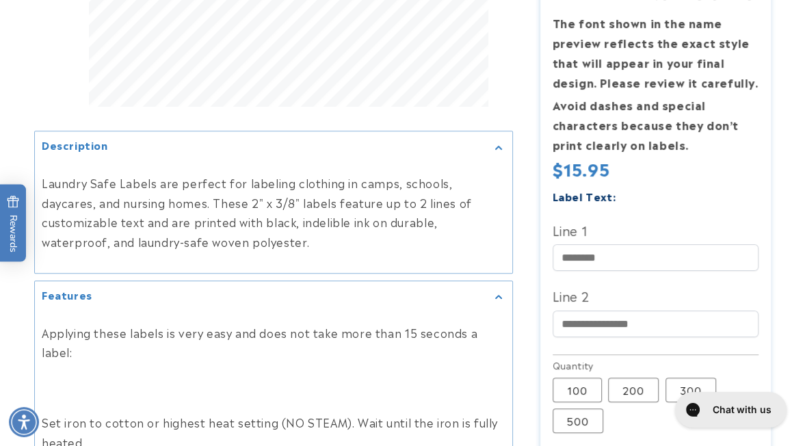
click at [495, 150] on icon "Gallery Viewer" at bounding box center [498, 148] width 7 height 4
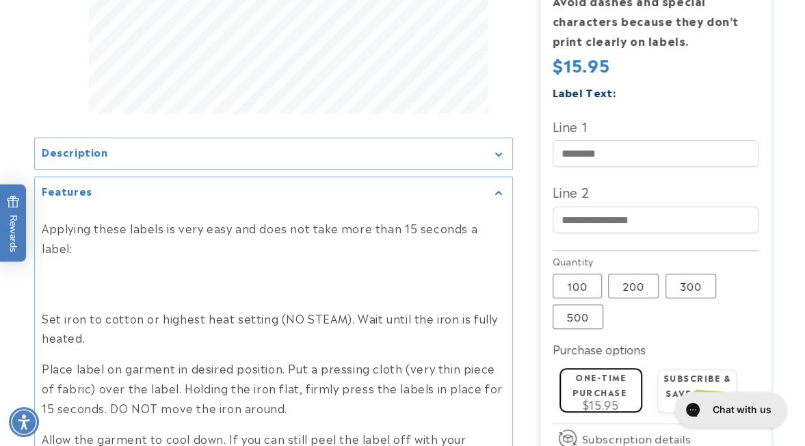
click at [495, 195] on icon "Gallery Viewer" at bounding box center [498, 193] width 7 height 4
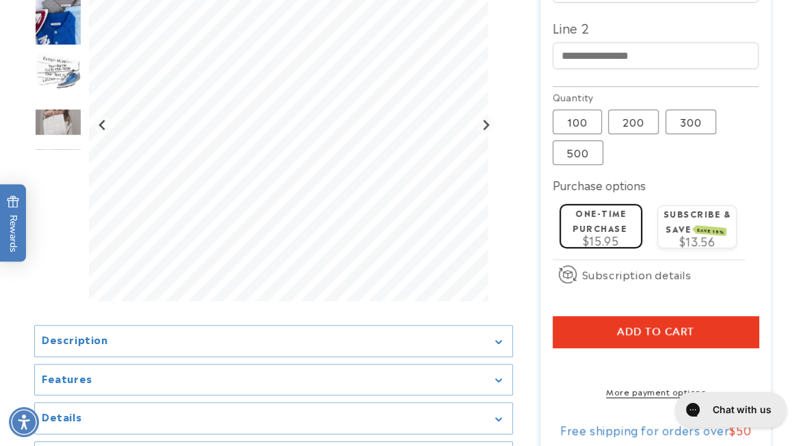
scroll to position [620, 0]
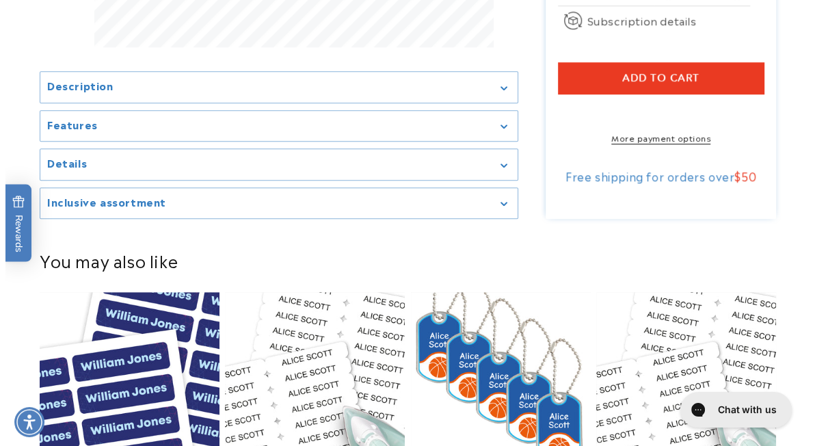
scroll to position [876, 0]
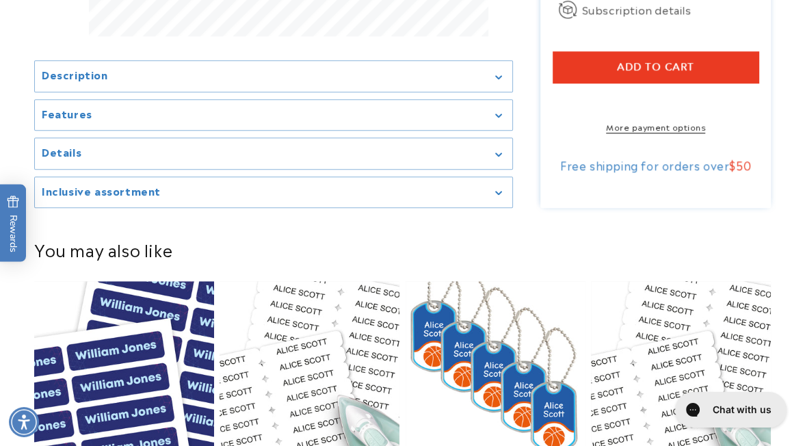
type input "**********"
click at [669, 73] on span "Add to cart" at bounding box center [655, 67] width 77 height 12
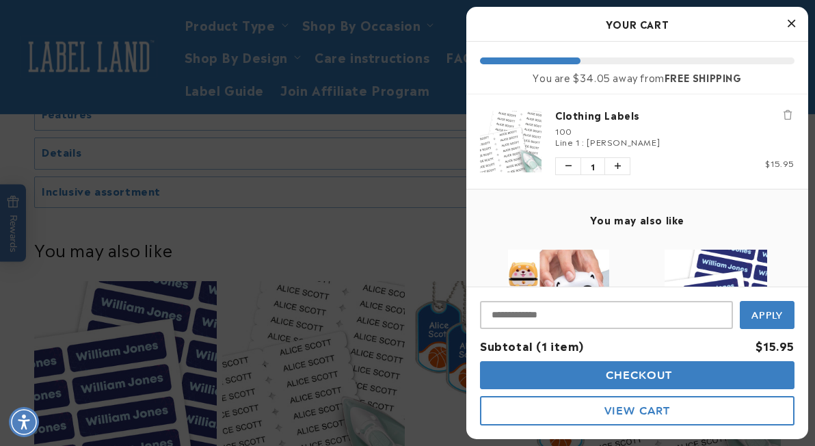
click at [657, 374] on span "Checkout" at bounding box center [638, 375] width 70 height 13
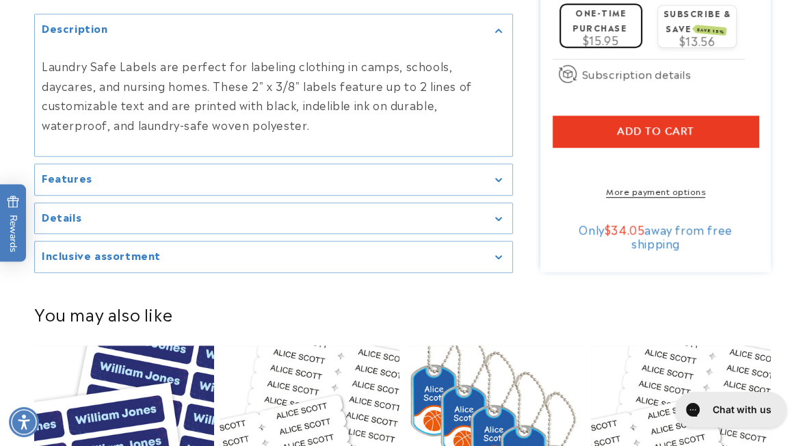
scroll to position [837, 0]
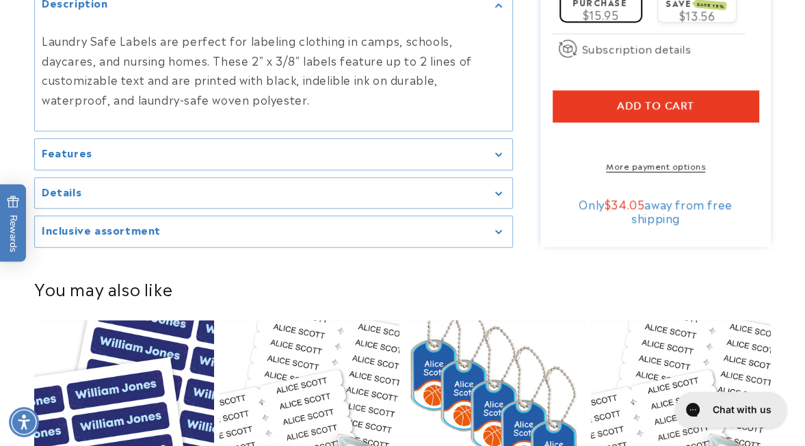
click at [699, 10] on span "SAVE 15%" at bounding box center [711, 4] width 32 height 11
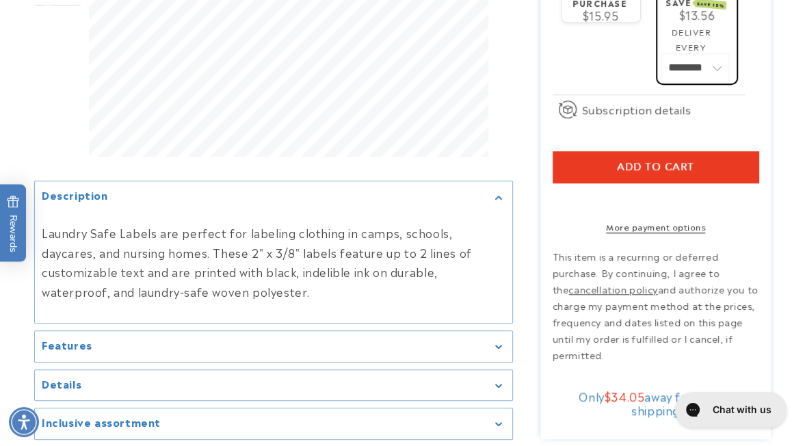
click at [617, 173] on span "Add to cart" at bounding box center [655, 167] width 77 height 12
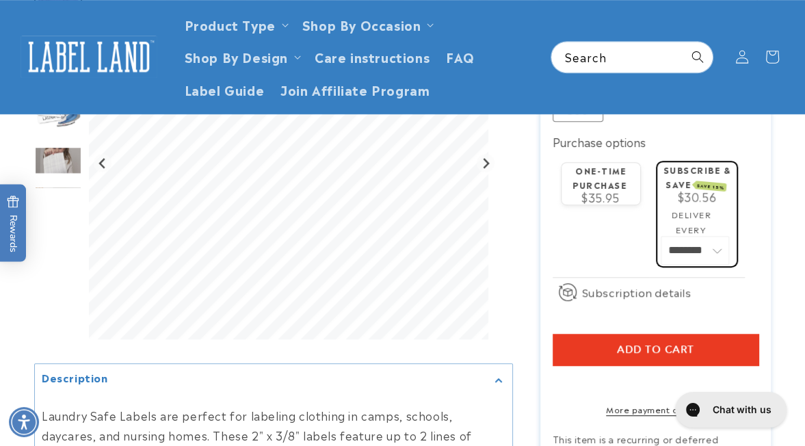
scroll to position [697, 0]
click at [606, 25] on input "Line 2" at bounding box center [656, 12] width 207 height 27
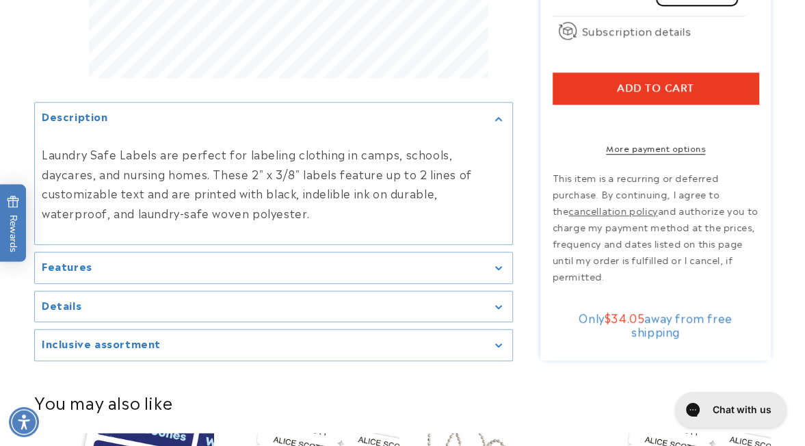
scroll to position [971, 0]
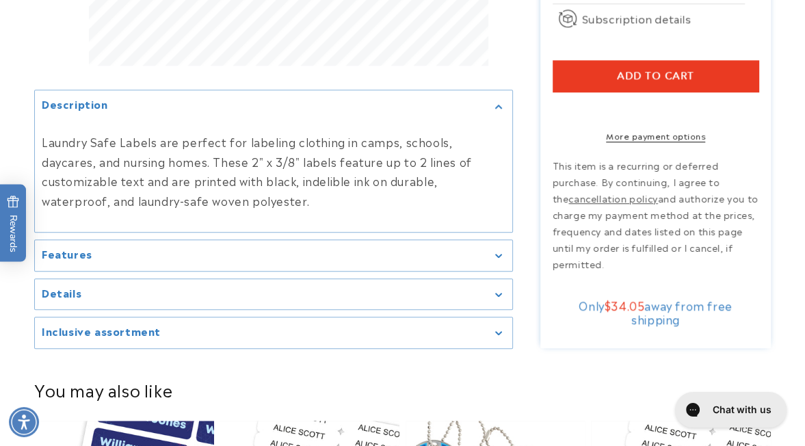
type input "**********"
click at [666, 82] on span "Add to cart" at bounding box center [655, 76] width 77 height 12
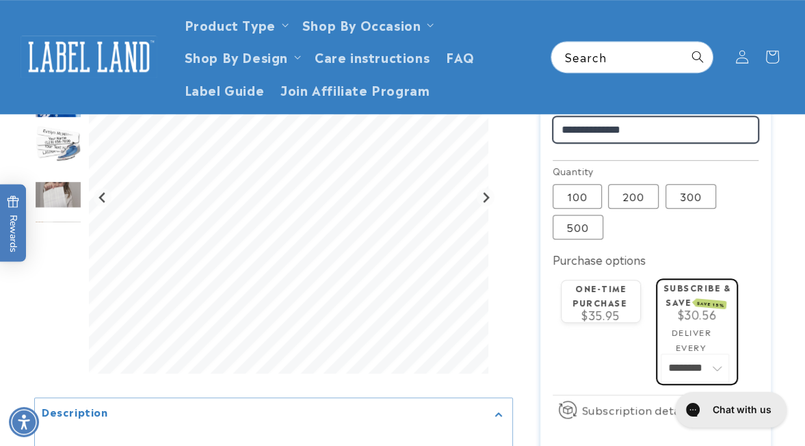
scroll to position [743, 0]
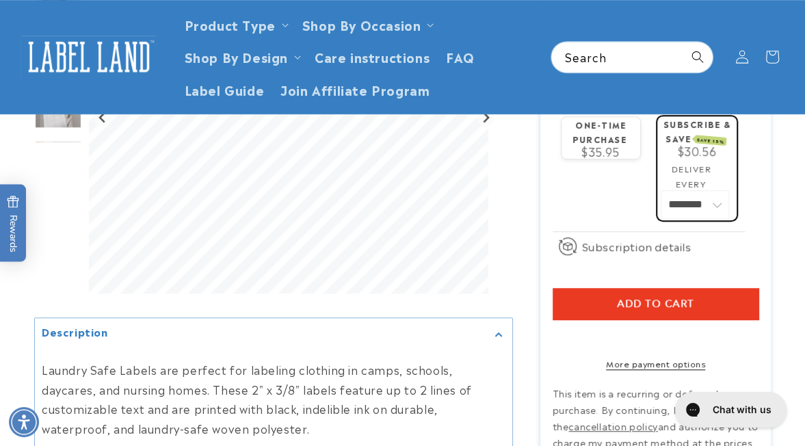
drag, startPoint x: 680, startPoint y: 382, endPoint x: 532, endPoint y: 466, distance: 170.4
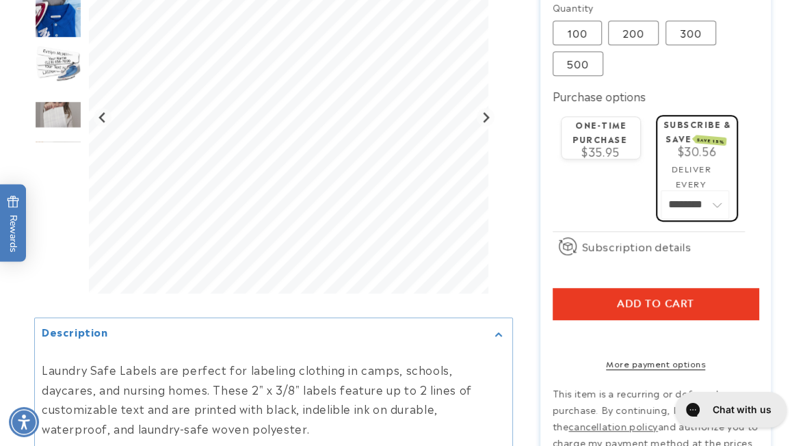
type input "**********"
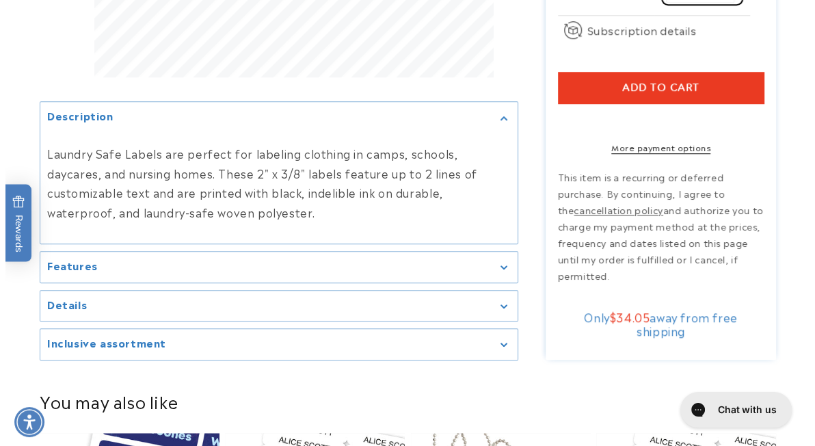
scroll to position [980, 0]
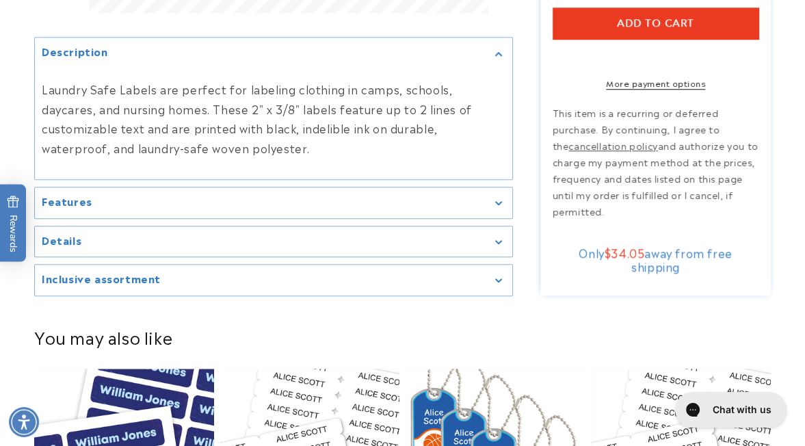
click at [617, 29] on span "Add to cart" at bounding box center [655, 23] width 77 height 12
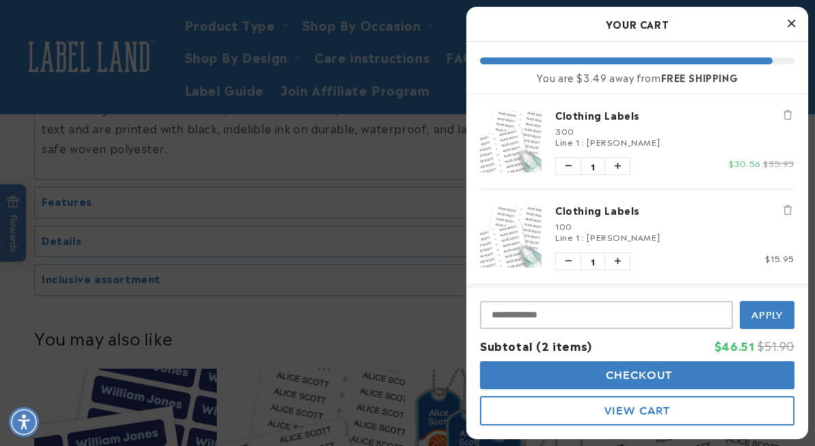
click at [669, 375] on span "Checkout" at bounding box center [638, 375] width 70 height 13
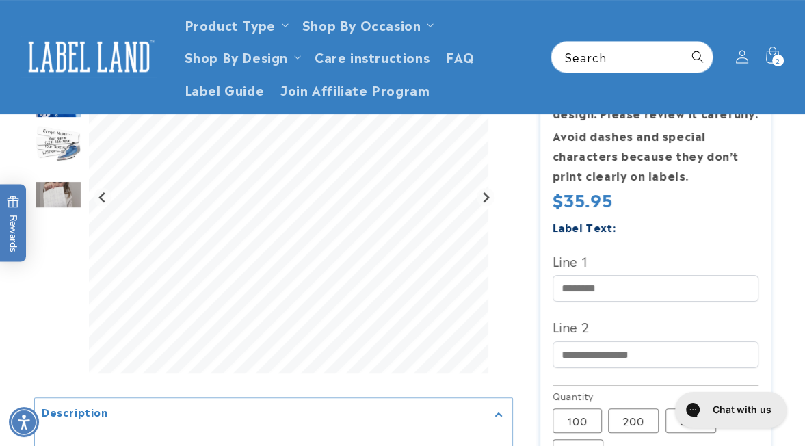
scroll to position [284, 0]
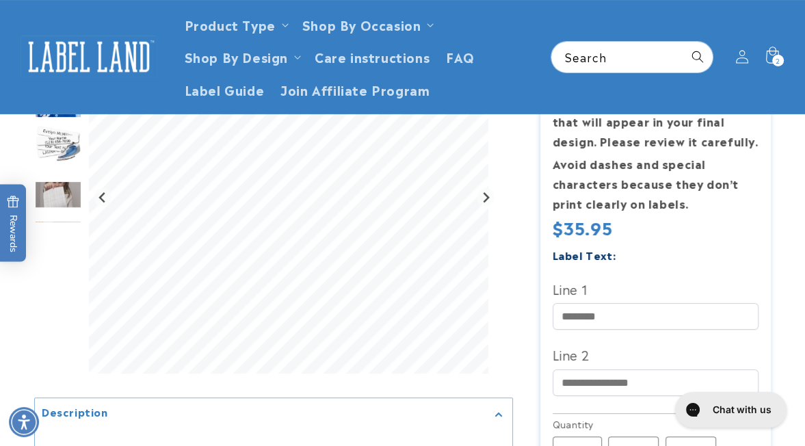
click at [802, 66] on header "Product Type Product Type Clothing Labels Clothing Stamps Logo Decals Multi-Use…" at bounding box center [402, 57] width 805 height 114
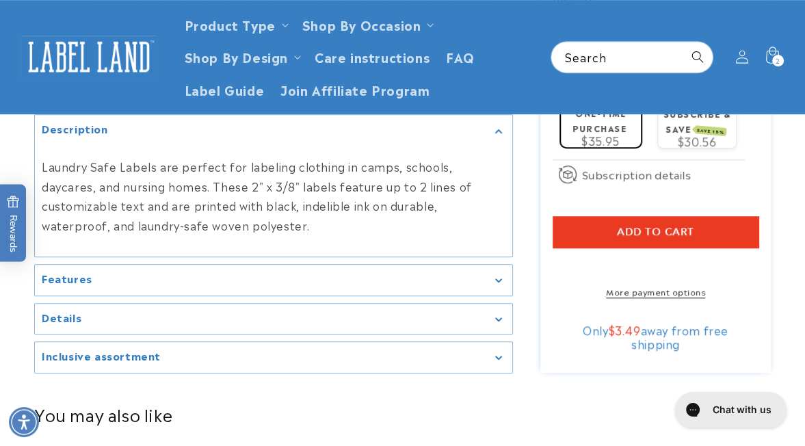
scroll to position [702, 0]
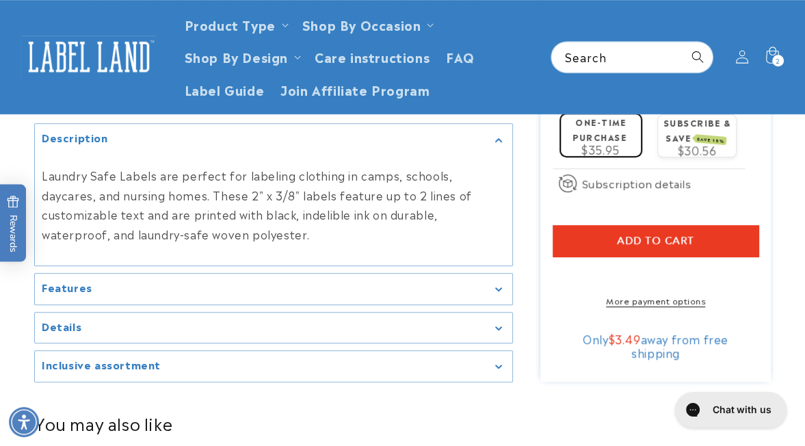
click at [603, 74] on label "500 Variant sold out or unavailable" at bounding box center [578, 61] width 51 height 25
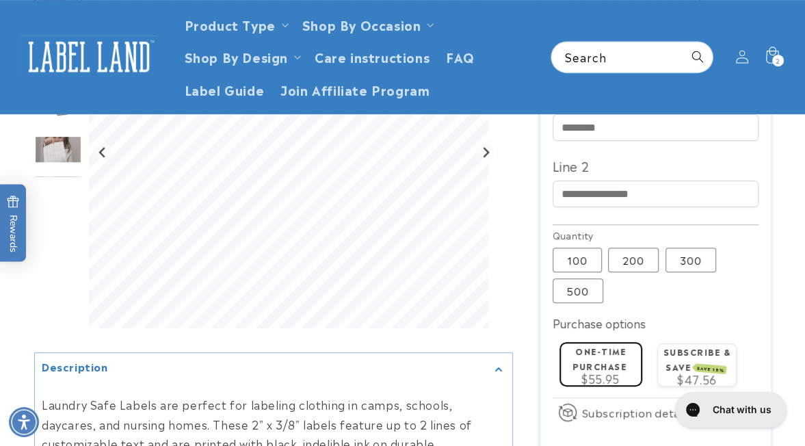
scroll to position [490, 0]
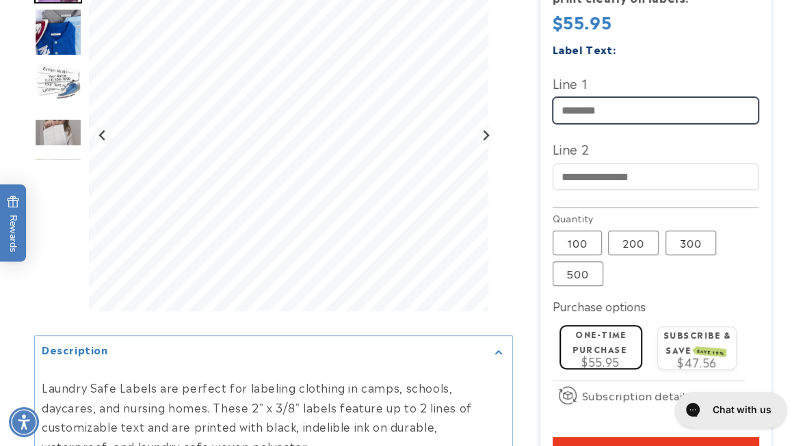
click at [659, 124] on input "Line 1" at bounding box center [656, 110] width 207 height 27
type input "**********"
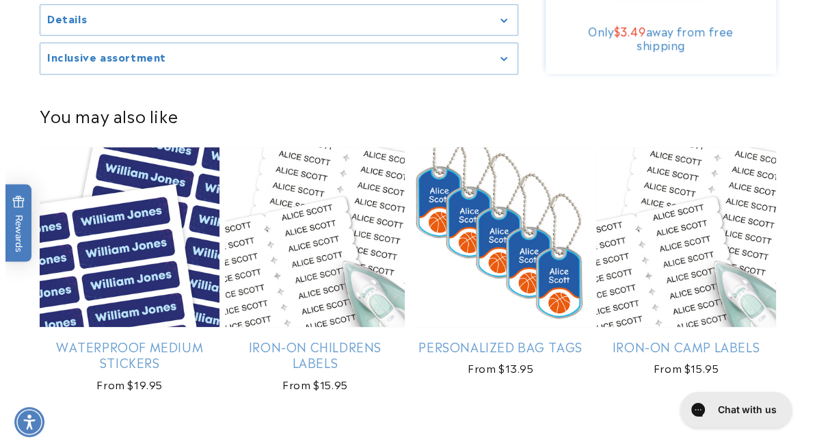
scroll to position [1046, 0]
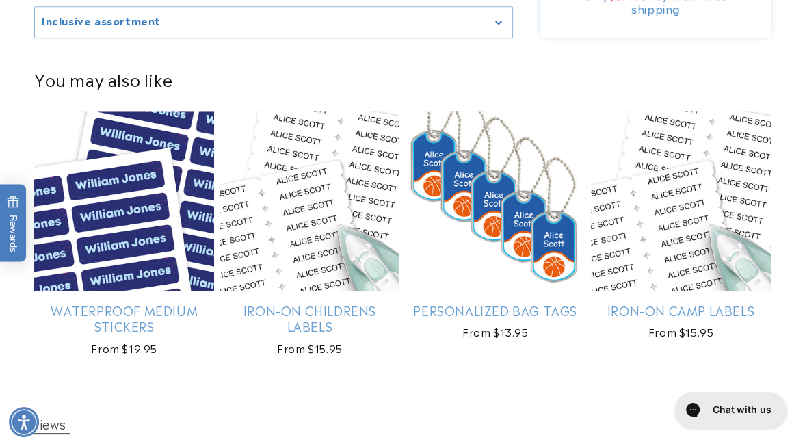
drag, startPoint x: 601, startPoint y: 170, endPoint x: 673, endPoint y: 169, distance: 71.8
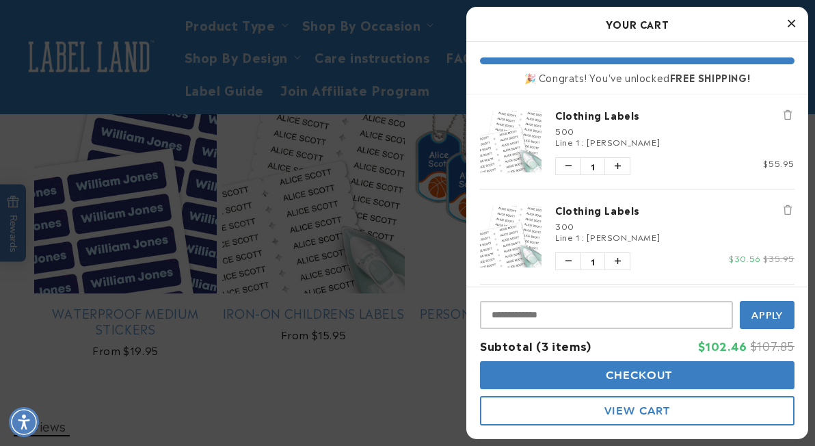
click at [784, 211] on icon "Remove Clothing Labels" at bounding box center [788, 210] width 8 height 10
drag, startPoint x: 807, startPoint y: 135, endPoint x: 537, endPoint y: 18, distance: 294.7
click at [537, 18] on h2 "Your Cart" at bounding box center [637, 24] width 315 height 21
drag, startPoint x: 579, startPoint y: 408, endPoint x: 539, endPoint y: 413, distance: 40.0
click at [784, 211] on icon "Remove Clothing Labels" at bounding box center [788, 210] width 8 height 10
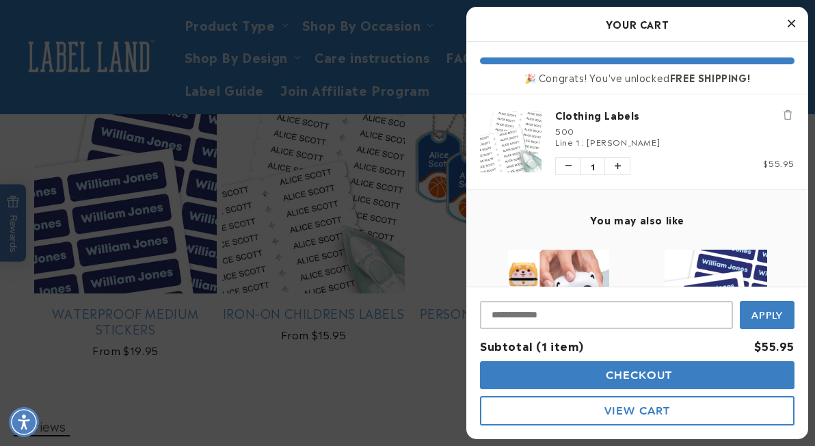
click at [627, 409] on span "View Cart" at bounding box center [638, 410] width 66 height 13
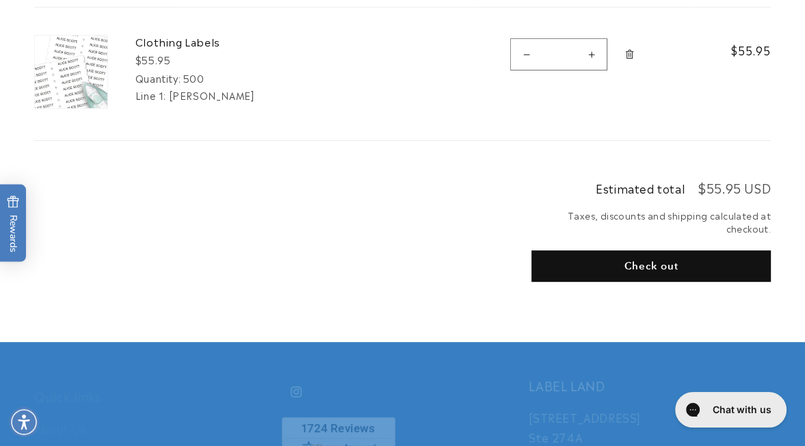
scroll to position [272, 0]
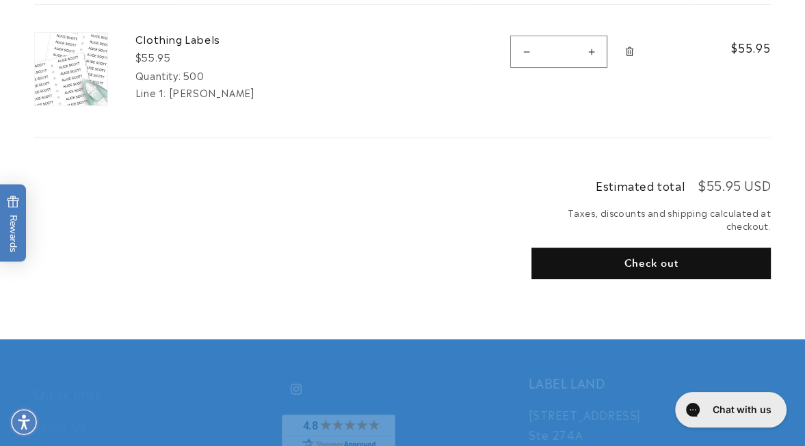
click at [620, 279] on button "Check out" at bounding box center [650, 263] width 239 height 31
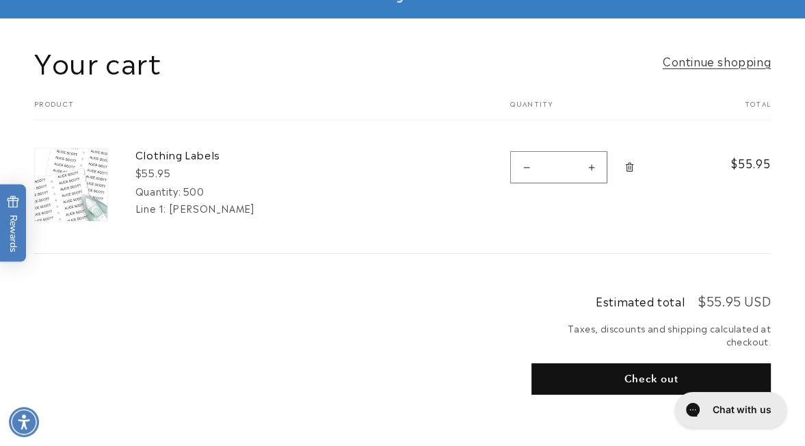
scroll to position [159, 0]
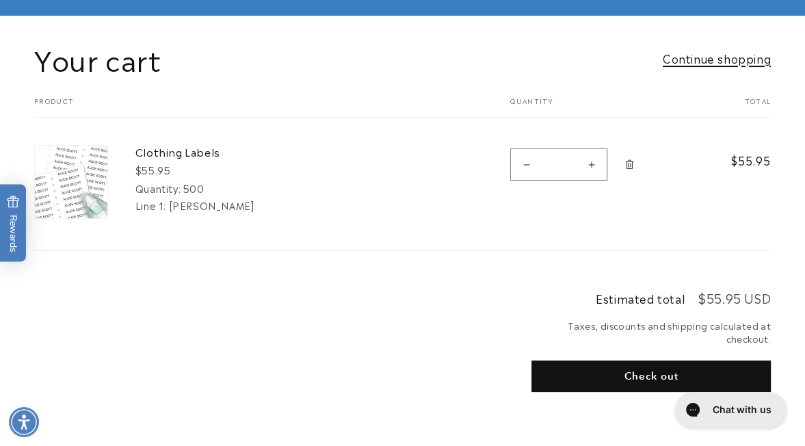
drag, startPoint x: 707, startPoint y: 94, endPoint x: 644, endPoint y: 94, distance: 63.6
click at [663, 68] on link "Continue shopping" at bounding box center [717, 59] width 108 height 20
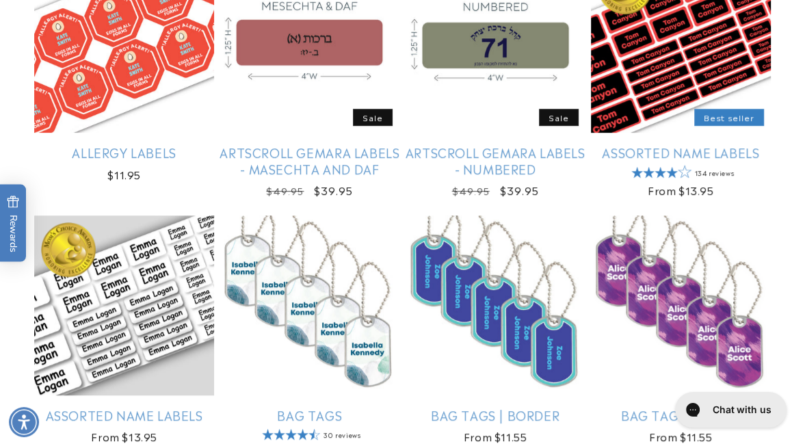
scroll to position [380, 0]
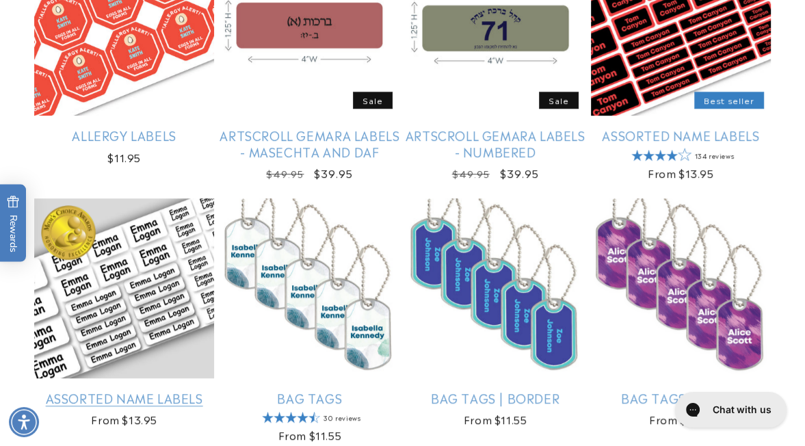
click at [163, 390] on link "Assorted Name Labels" at bounding box center [124, 398] width 180 height 16
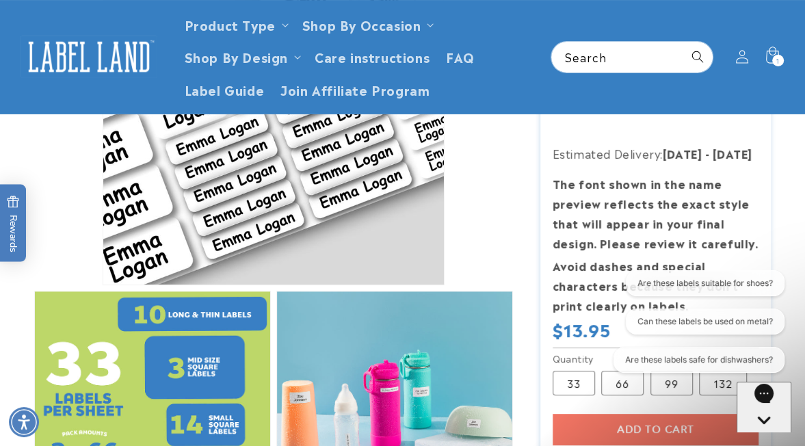
scroll to position [254, 0]
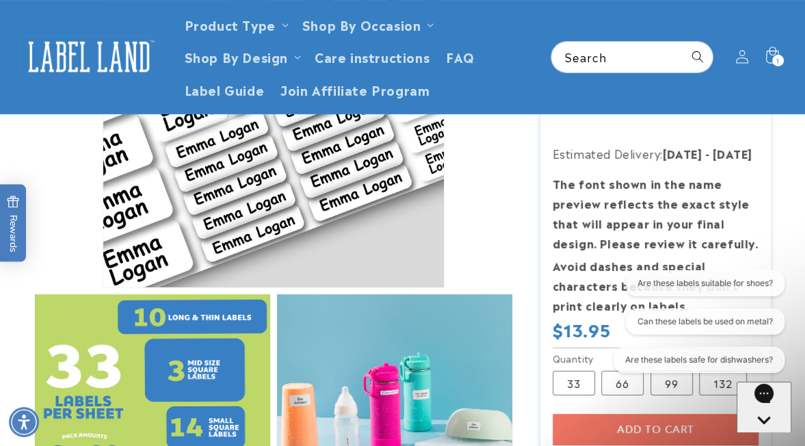
click at [765, 437] on icon "Gorgias live chat" at bounding box center [763, 443] width 13 height 13
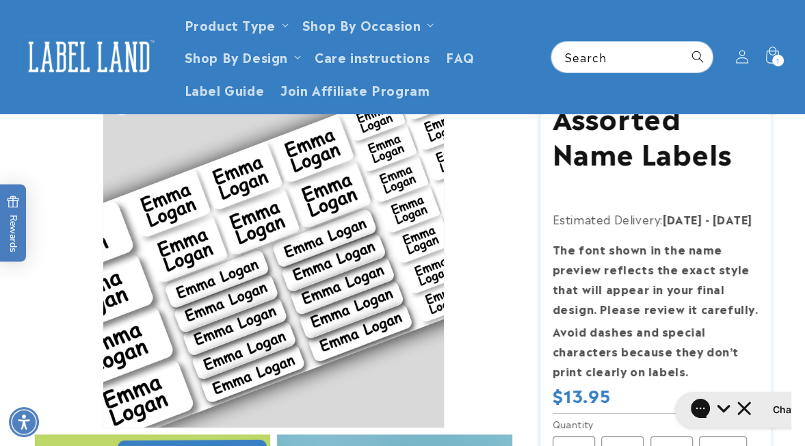
scroll to position [120, 0]
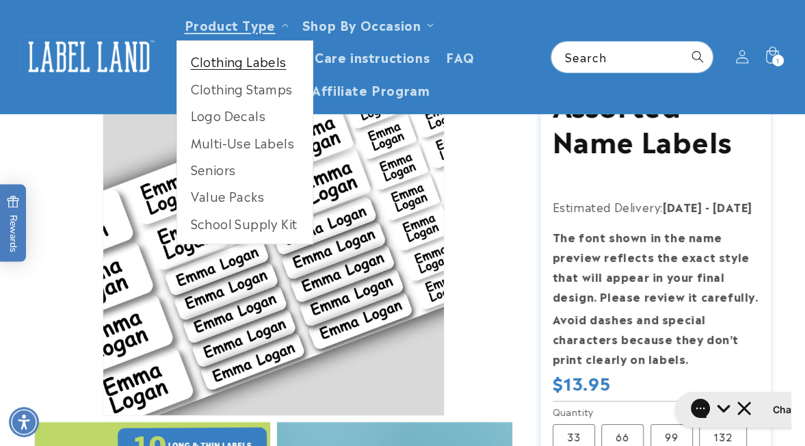
click at [285, 72] on link "Clothing Labels" at bounding box center [244, 61] width 135 height 27
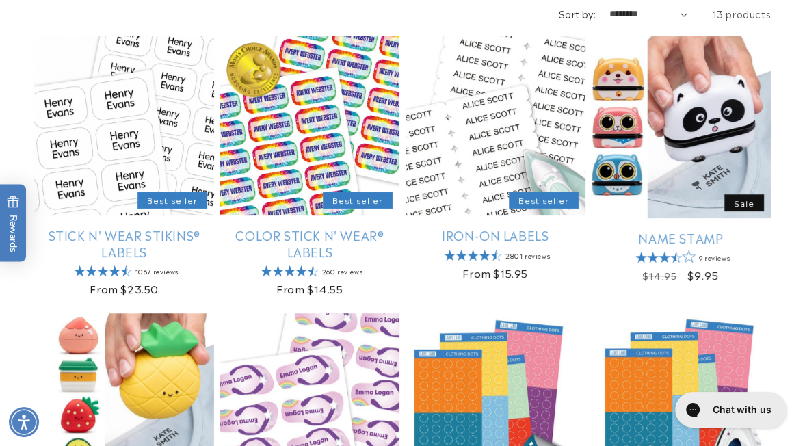
scroll to position [315, 0]
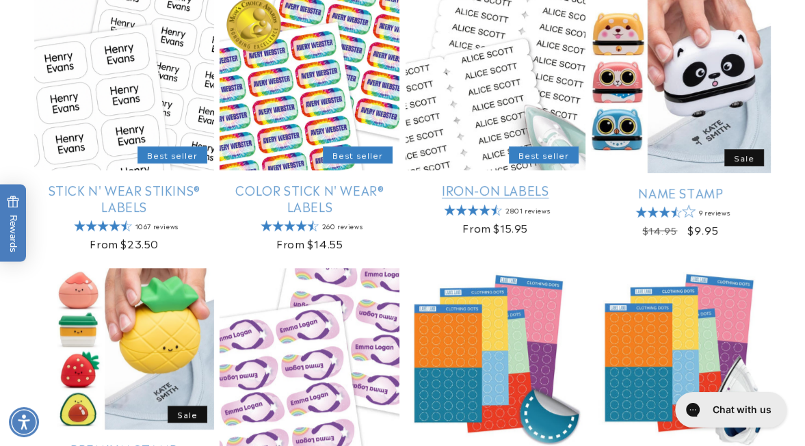
click at [505, 198] on link "Iron-On Labels" at bounding box center [496, 190] width 180 height 16
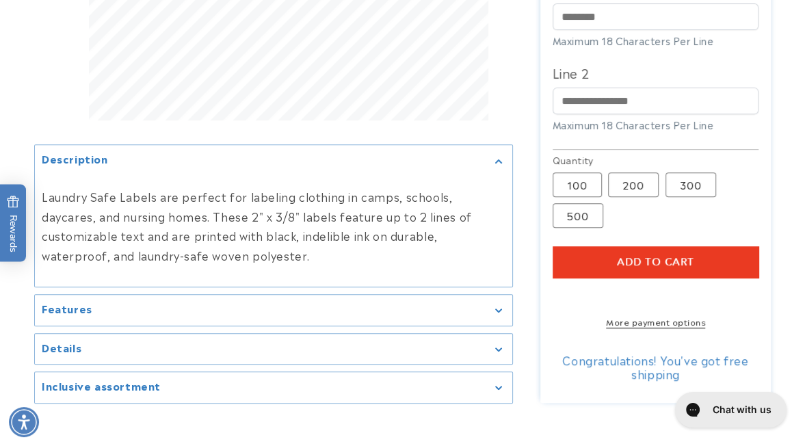
scroll to position [586, 0]
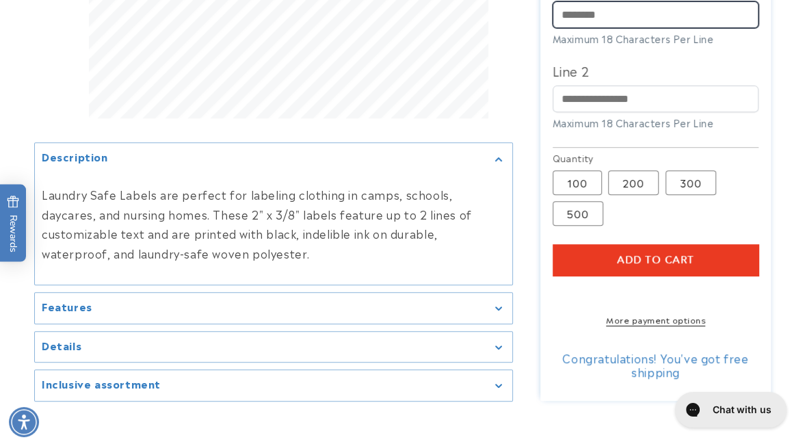
click at [637, 28] on input "Line 1" at bounding box center [656, 14] width 207 height 27
type input "**********"
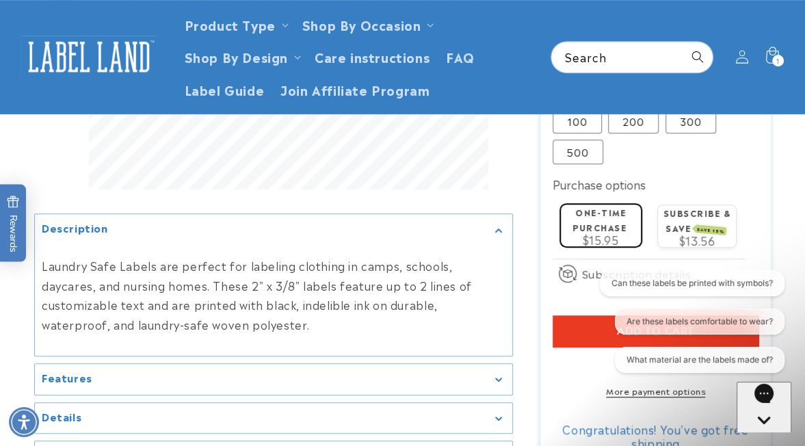
scroll to position [641, 0]
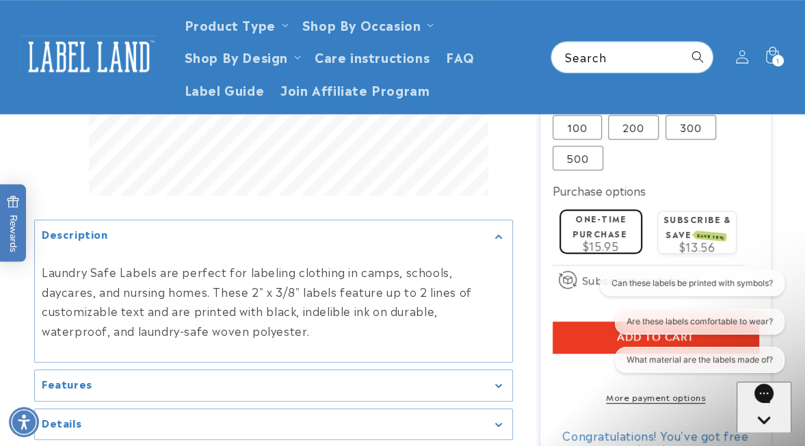
click at [665, 339] on div "Can these labels be printed with symbols? Are these labels comfortable to wear?…" at bounding box center [690, 324] width 187 height 108
click at [680, 341] on div "Can these labels be printed with symbols? Are these labels comfortable to wear?…" at bounding box center [690, 324] width 187 height 108
click at [795, 189] on div at bounding box center [402, 15] width 805 height 925
click at [673, 341] on div "Can these labels be printed with symbols? Are these labels comfortable to wear?…" at bounding box center [690, 324] width 187 height 108
click at [764, 437] on icon "Gorgias live chat" at bounding box center [763, 443] width 13 height 13
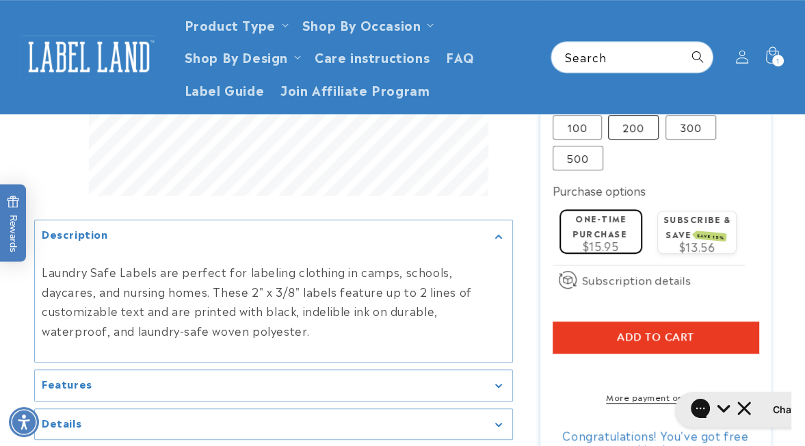
click at [653, 140] on label "200 Variant sold out or unavailable" at bounding box center [633, 127] width 51 height 25
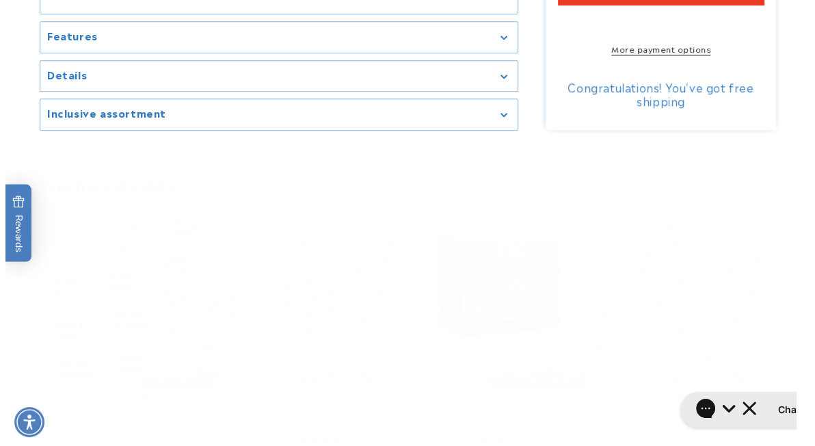
scroll to position [998, 0]
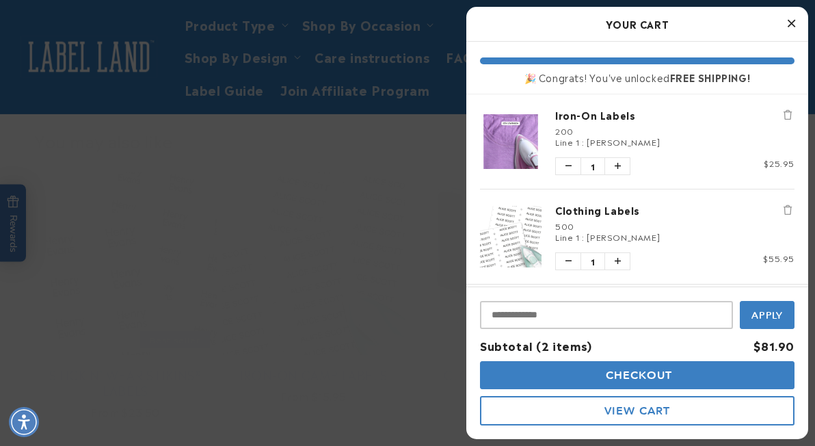
click at [784, 214] on icon "Remove Clothing Labels" at bounding box center [788, 210] width 8 height 10
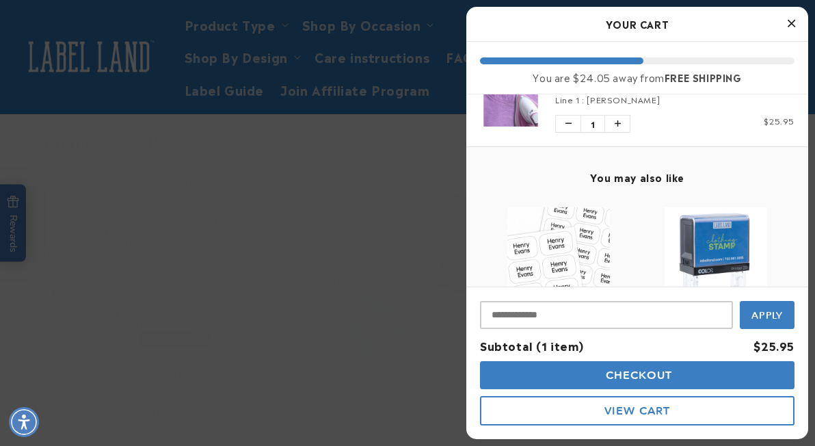
scroll to position [44, 0]
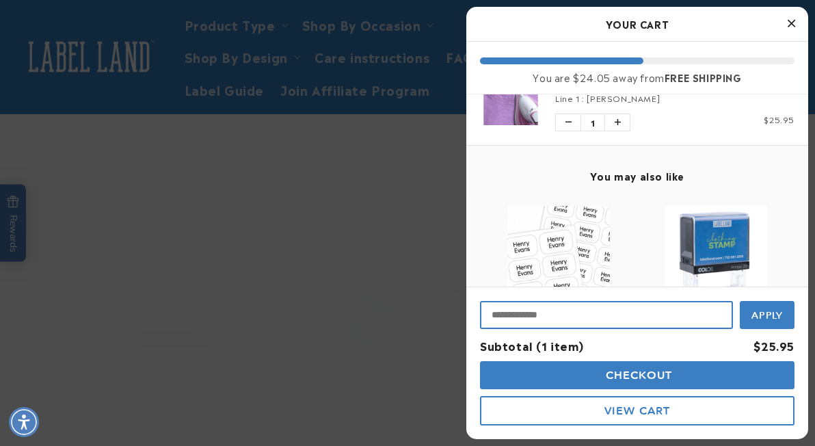
click at [550, 306] on input "Input Discount" at bounding box center [606, 315] width 253 height 28
paste input "**********"
type input "**********"
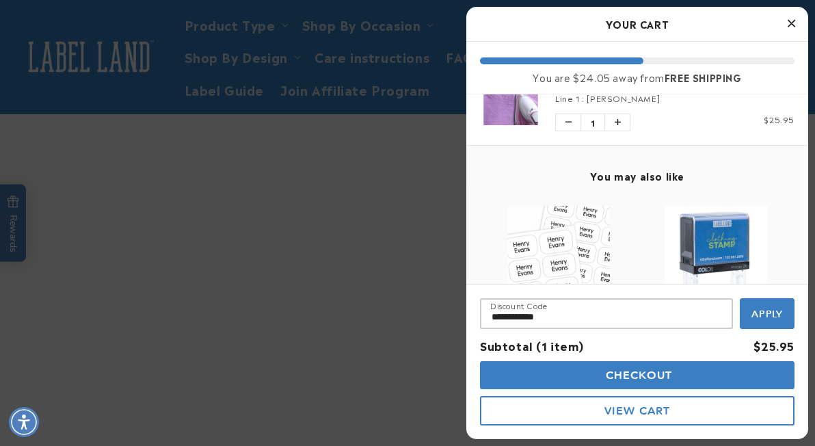
click at [769, 308] on span "Apply" at bounding box center [768, 314] width 32 height 12
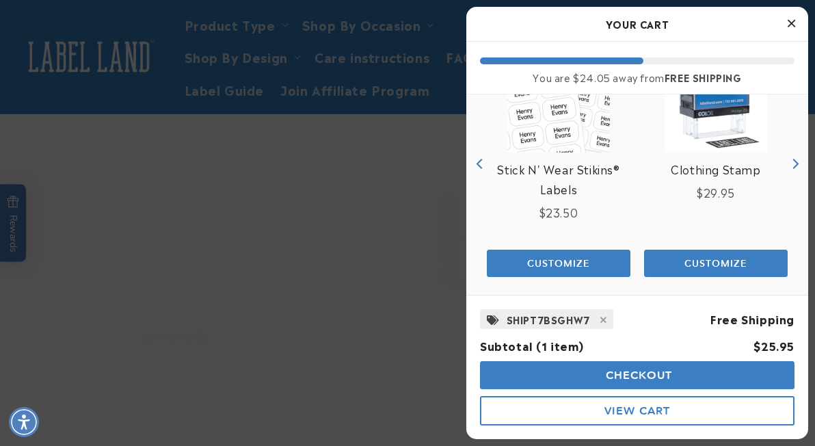
scroll to position [202, 0]
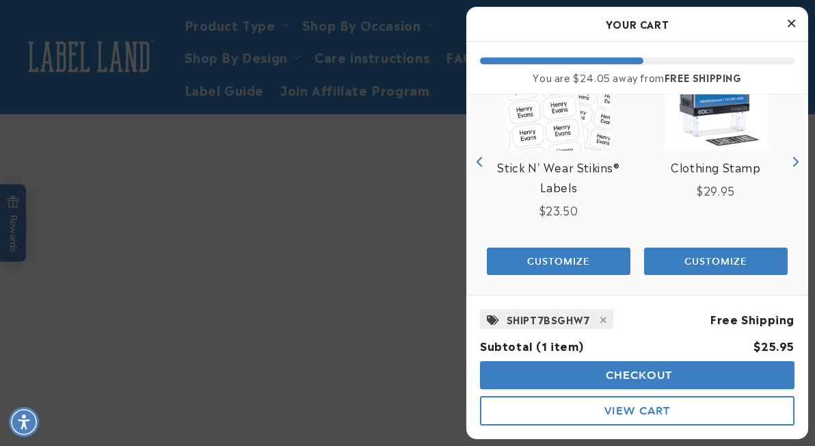
drag, startPoint x: 646, startPoint y: 376, endPoint x: 573, endPoint y: 382, distance: 72.7
click at [573, 382] on button "Checkout" at bounding box center [637, 375] width 315 height 28
